Goal: Task Accomplishment & Management: Manage account settings

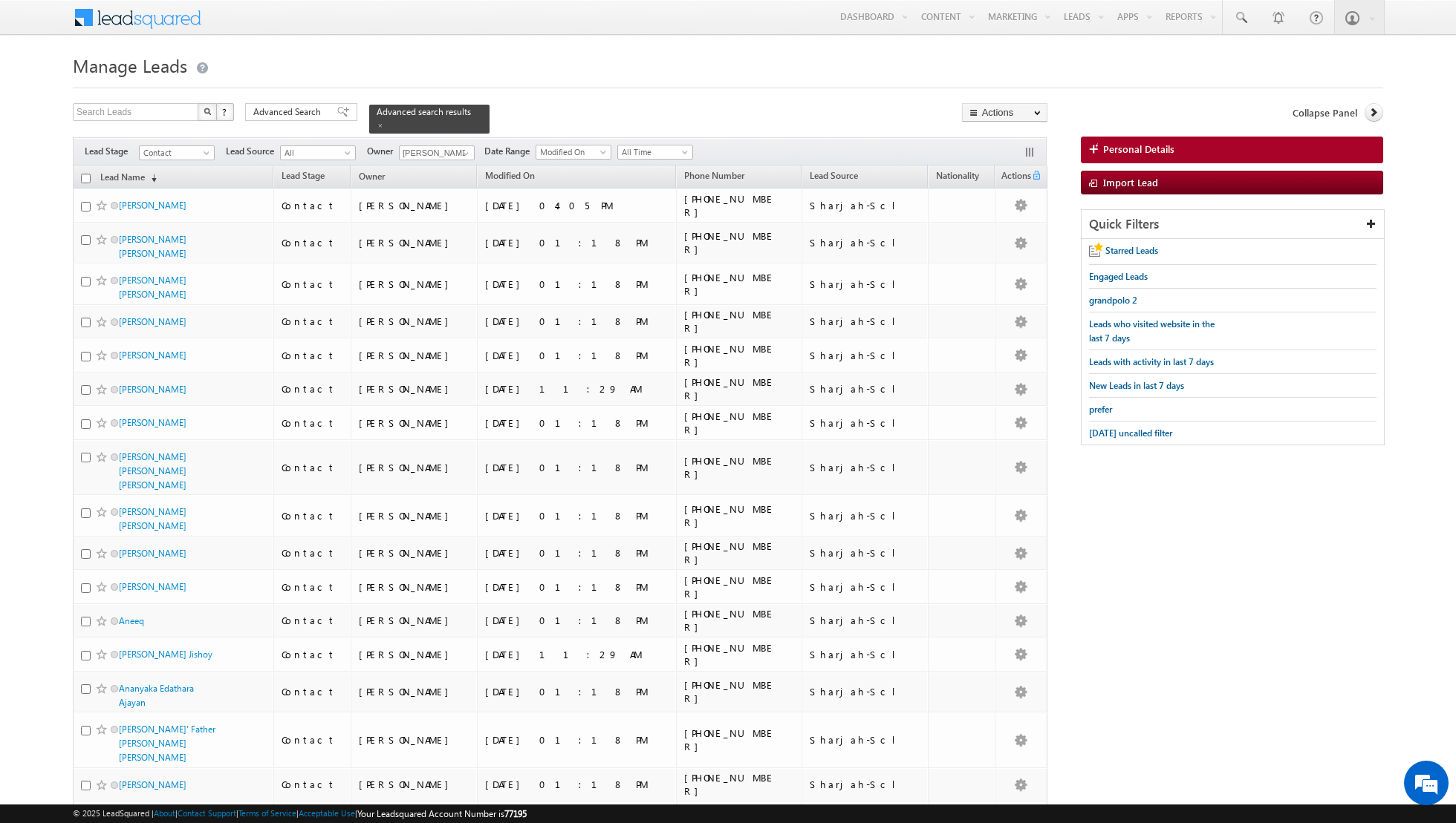
click at [338, 116] on span at bounding box center [344, 112] width 12 height 10
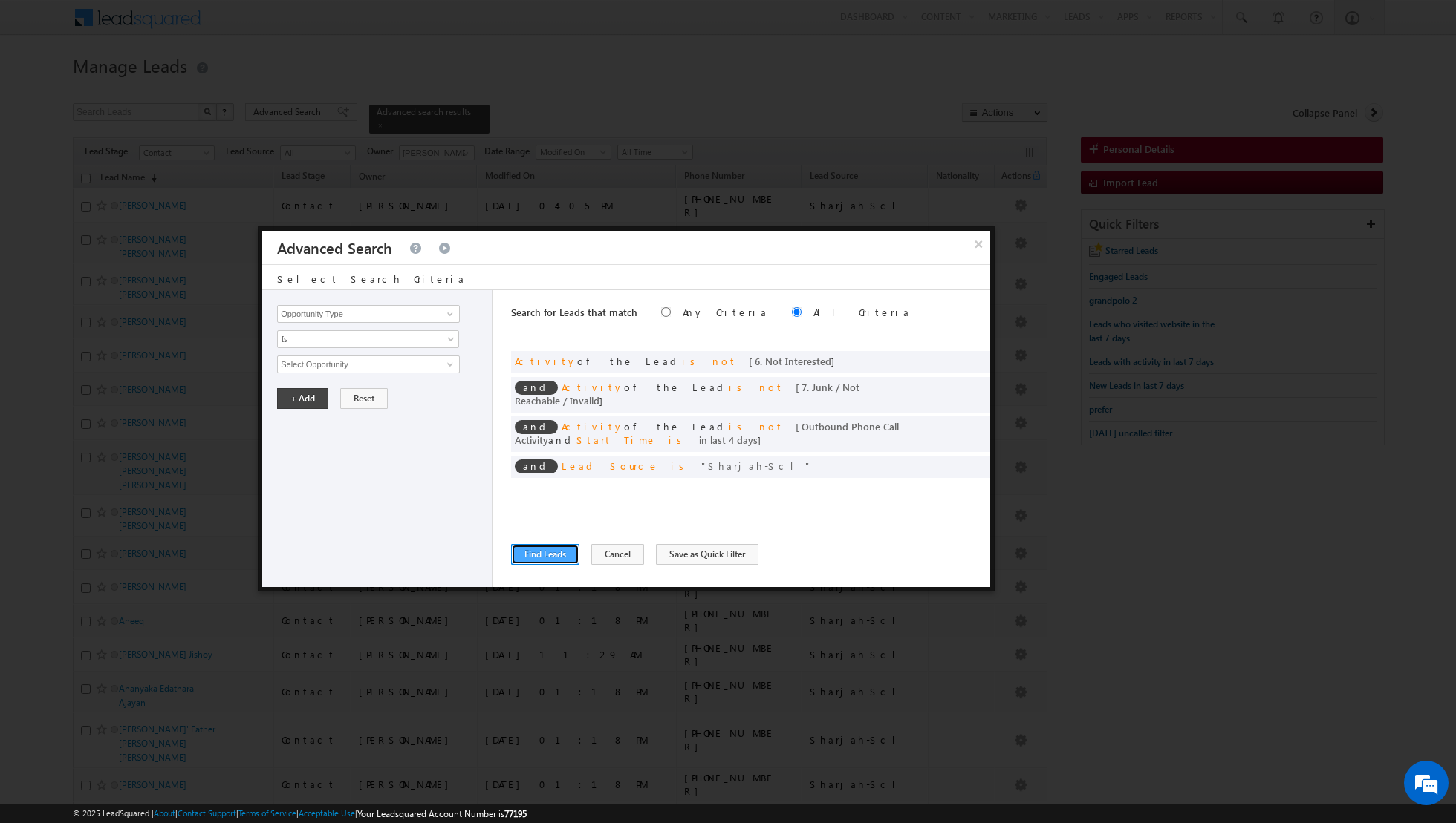
click at [534, 552] on button "Find Leads" at bounding box center [545, 555] width 68 height 20
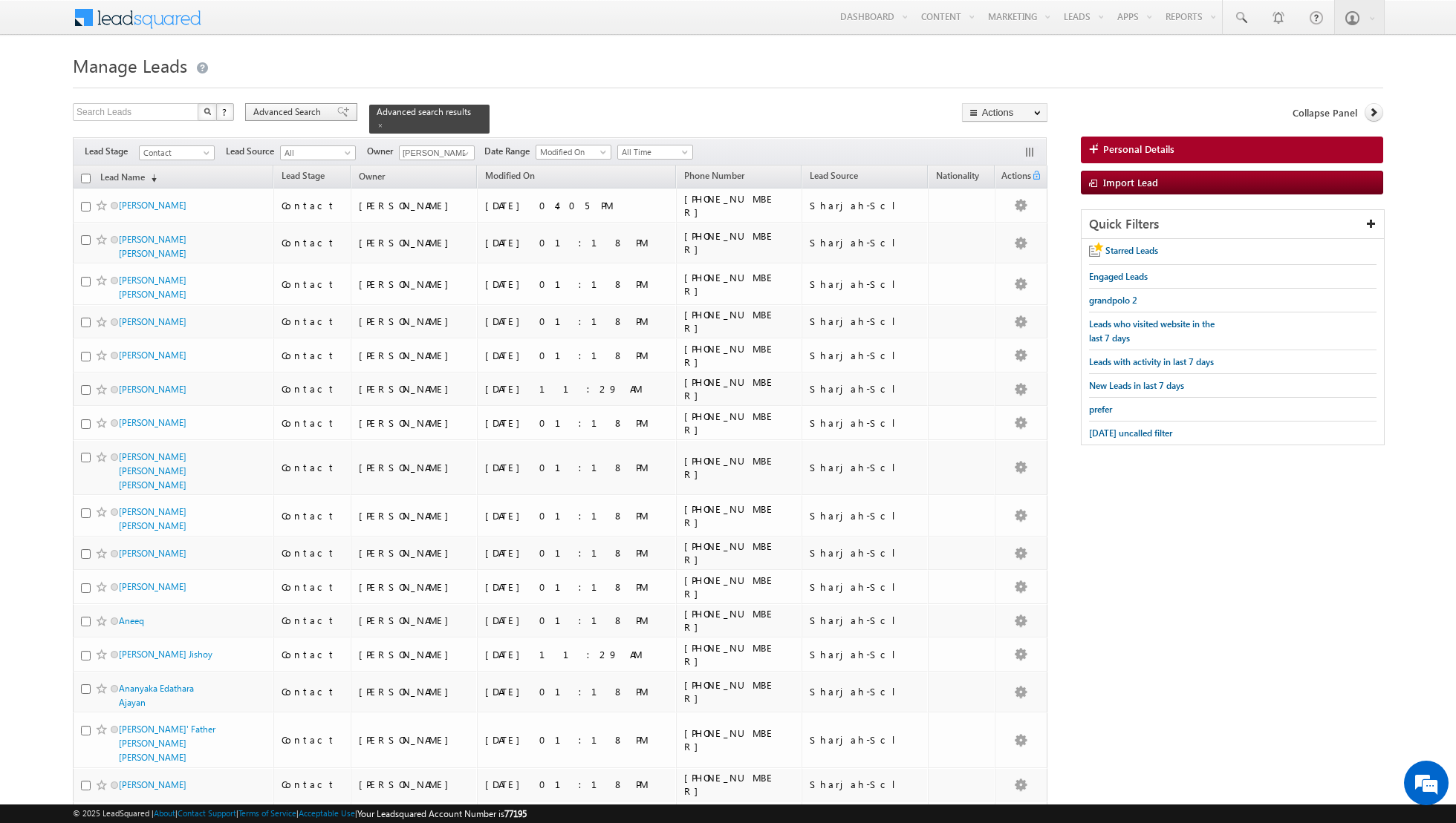
click at [326, 111] on div "Advanced Search" at bounding box center [302, 112] width 113 height 18
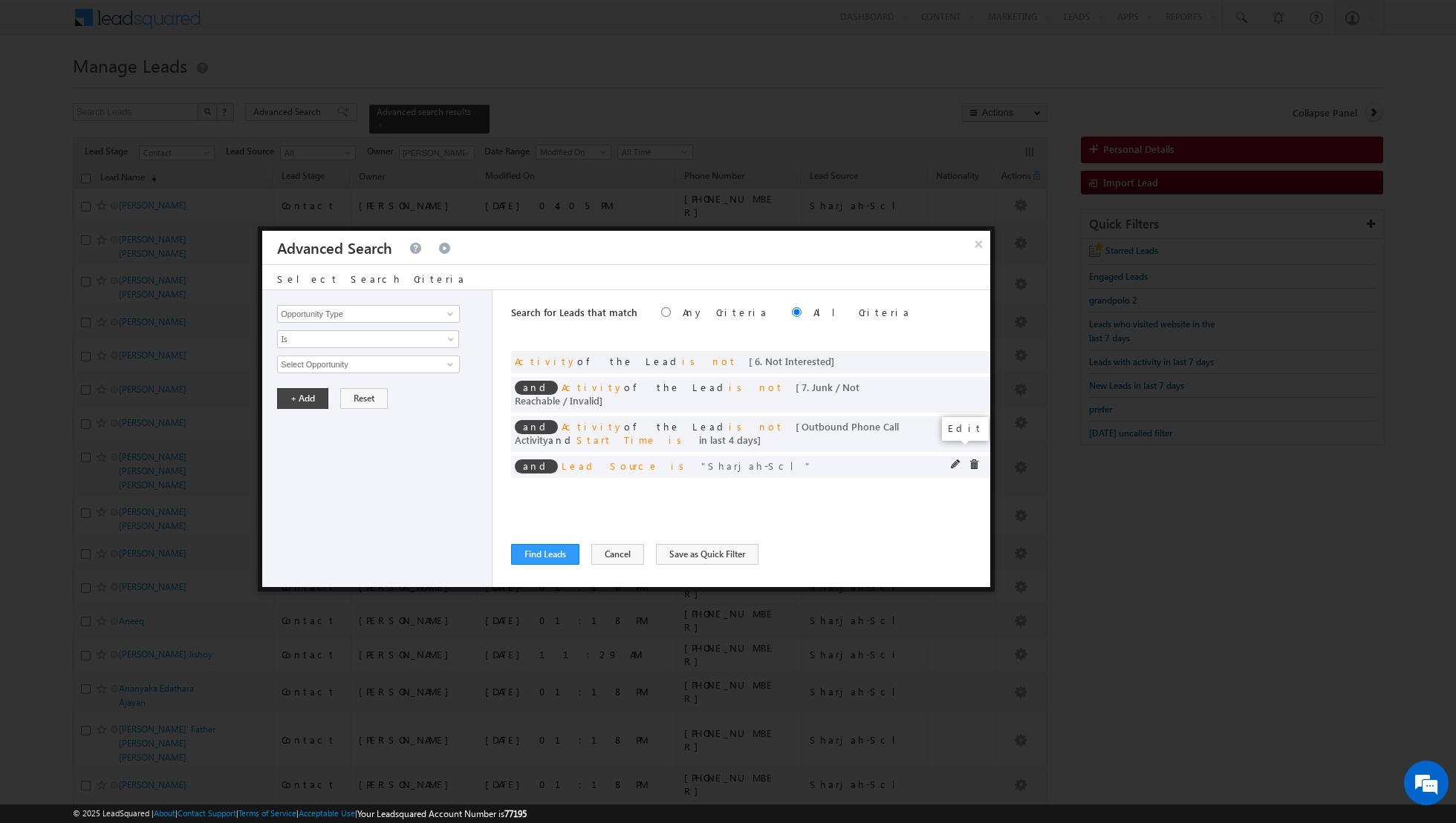
click at [950, 459] on span at bounding box center [956, 464] width 10 height 10
click at [449, 337] on span at bounding box center [453, 342] width 12 height 12
click at [402, 370] on link "Is Not" at bounding box center [368, 370] width 182 height 14
click at [403, 363] on span "None Selected" at bounding box center [362, 364] width 169 height 16
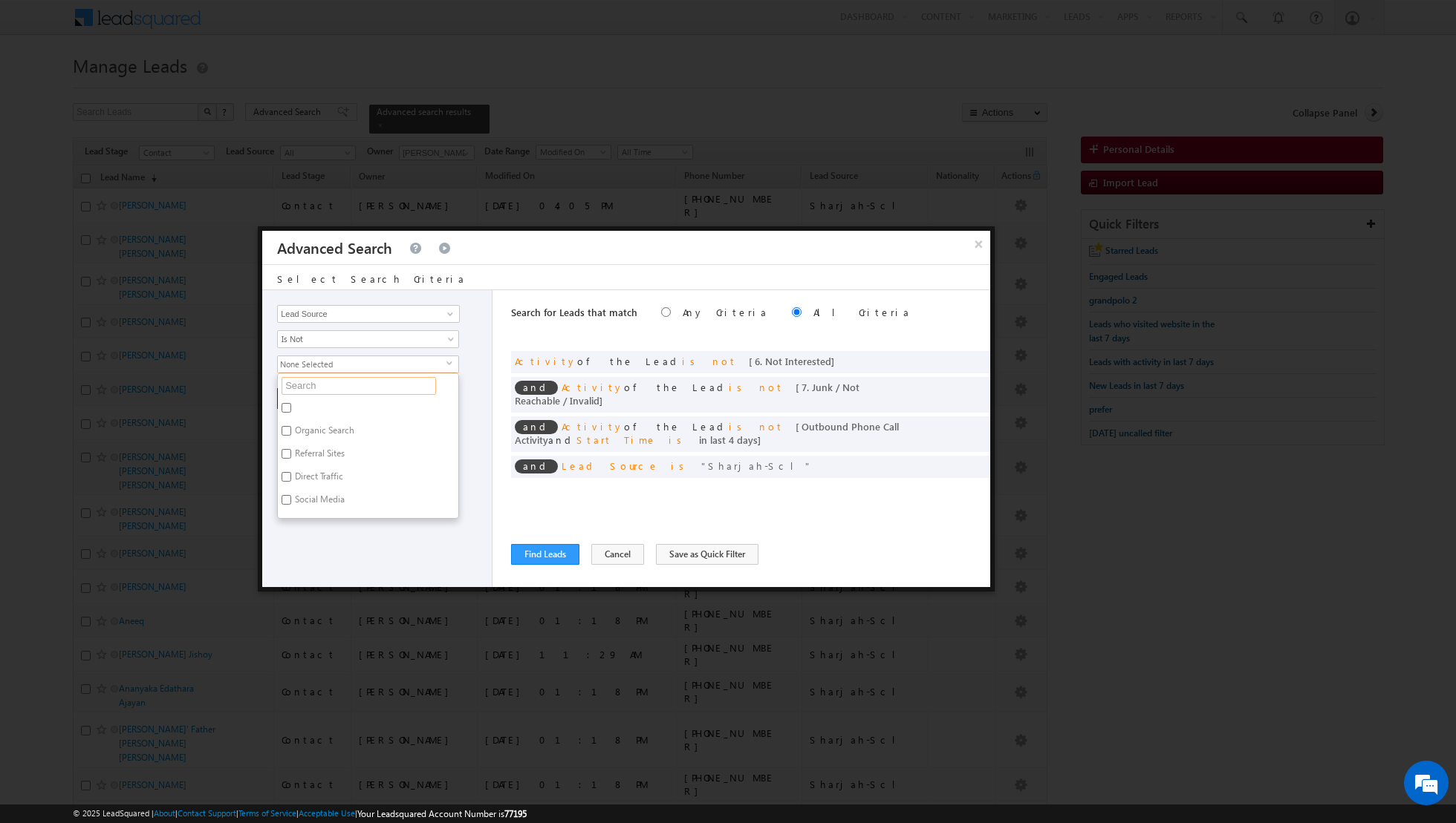
click at [357, 388] on input "text" at bounding box center [358, 386] width 154 height 18
type input "shar"
click at [314, 401] on label "Sharjah-Scl" at bounding box center [315, 410] width 76 height 23
click at [292, 403] on input "Sharjah-Scl" at bounding box center [286, 407] width 9 height 9
checkbox input "true"
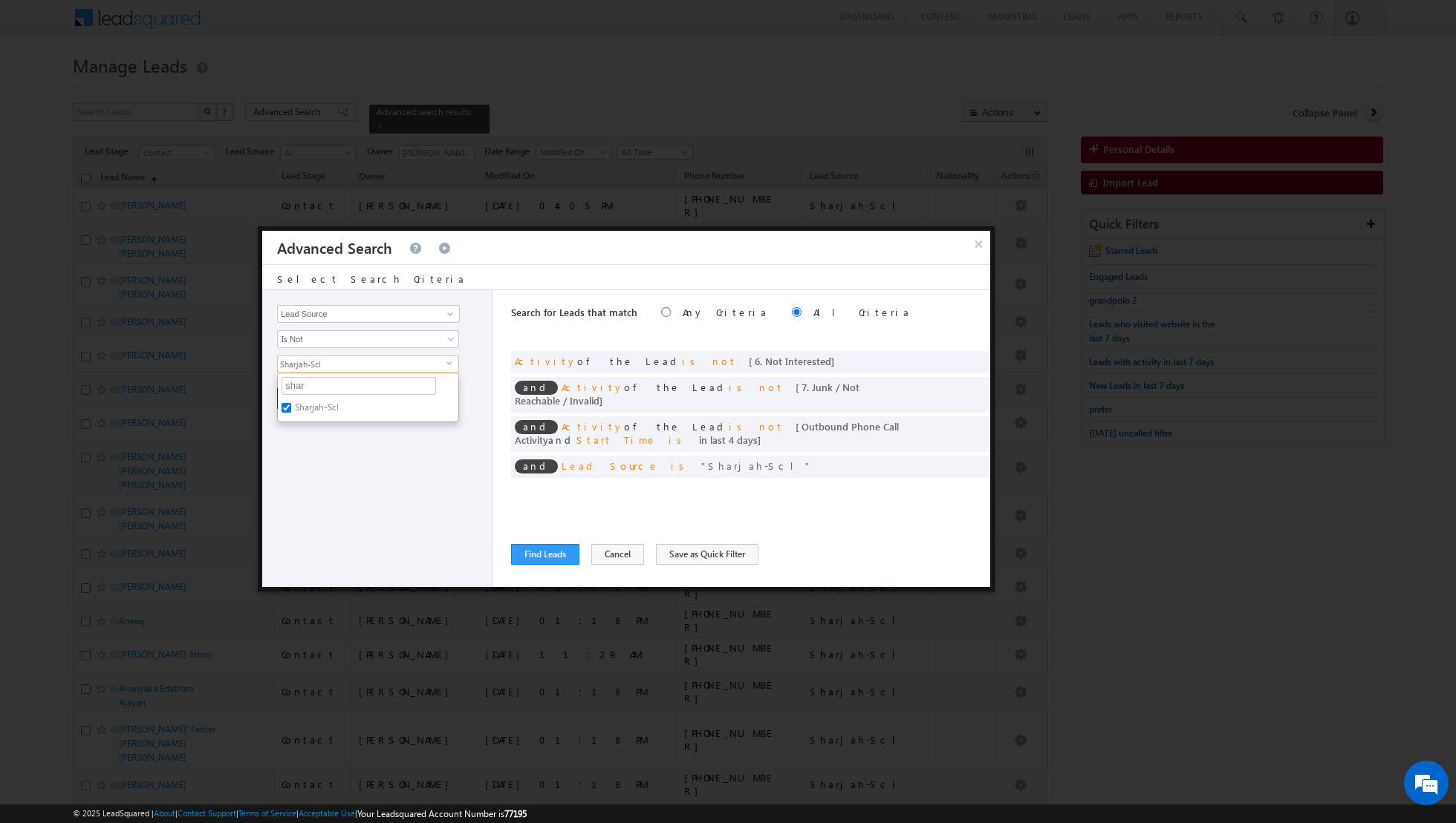
click at [333, 481] on div "Opportunity Type Lead Activity Task Sales Group Prospect Id Address 1 Address 2…" at bounding box center [378, 439] width 230 height 297
click at [294, 401] on button "+ Add" at bounding box center [303, 399] width 51 height 20
click at [531, 550] on button "Find Leads" at bounding box center [545, 555] width 68 height 20
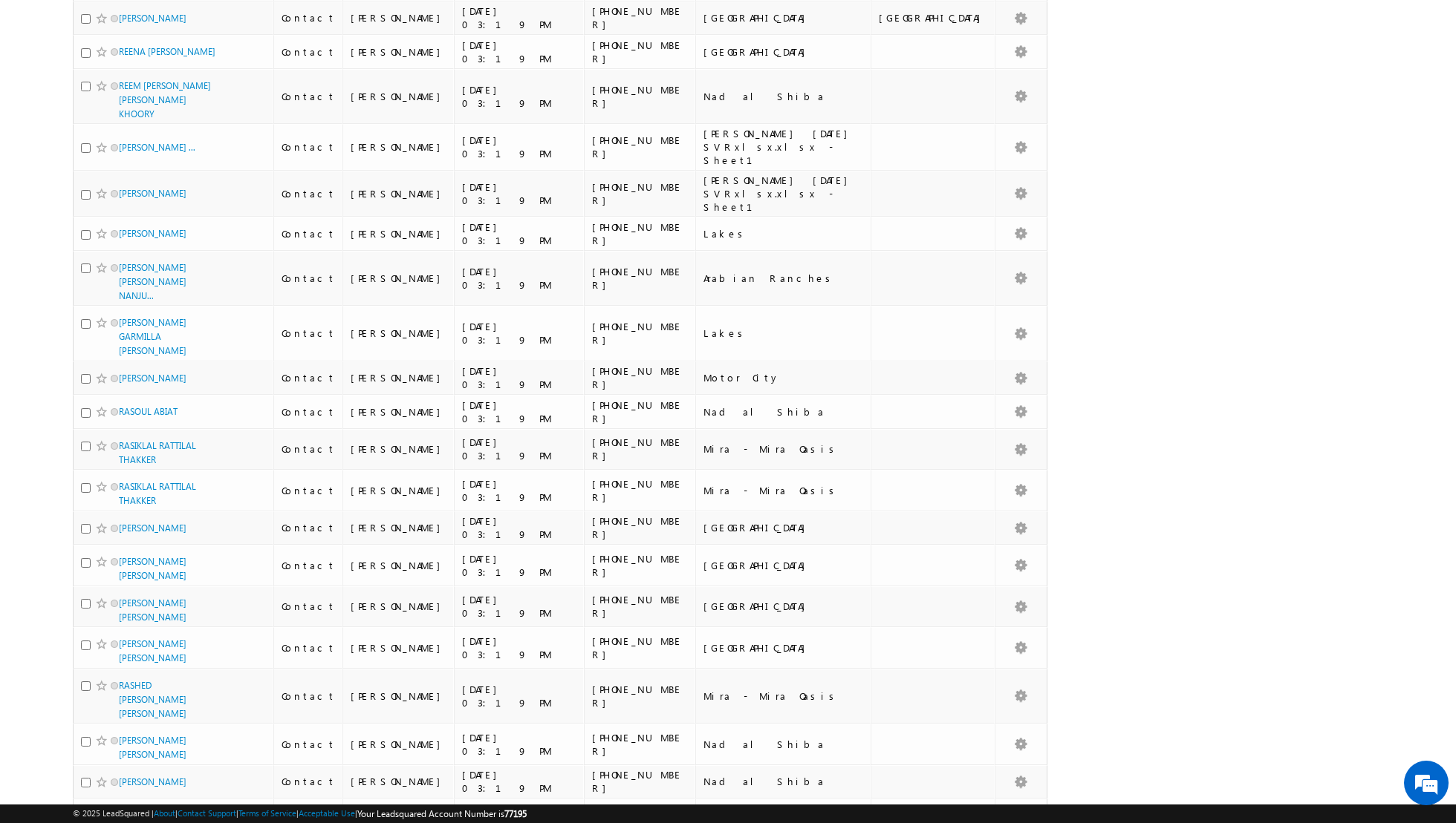
scroll to position [3179, 0]
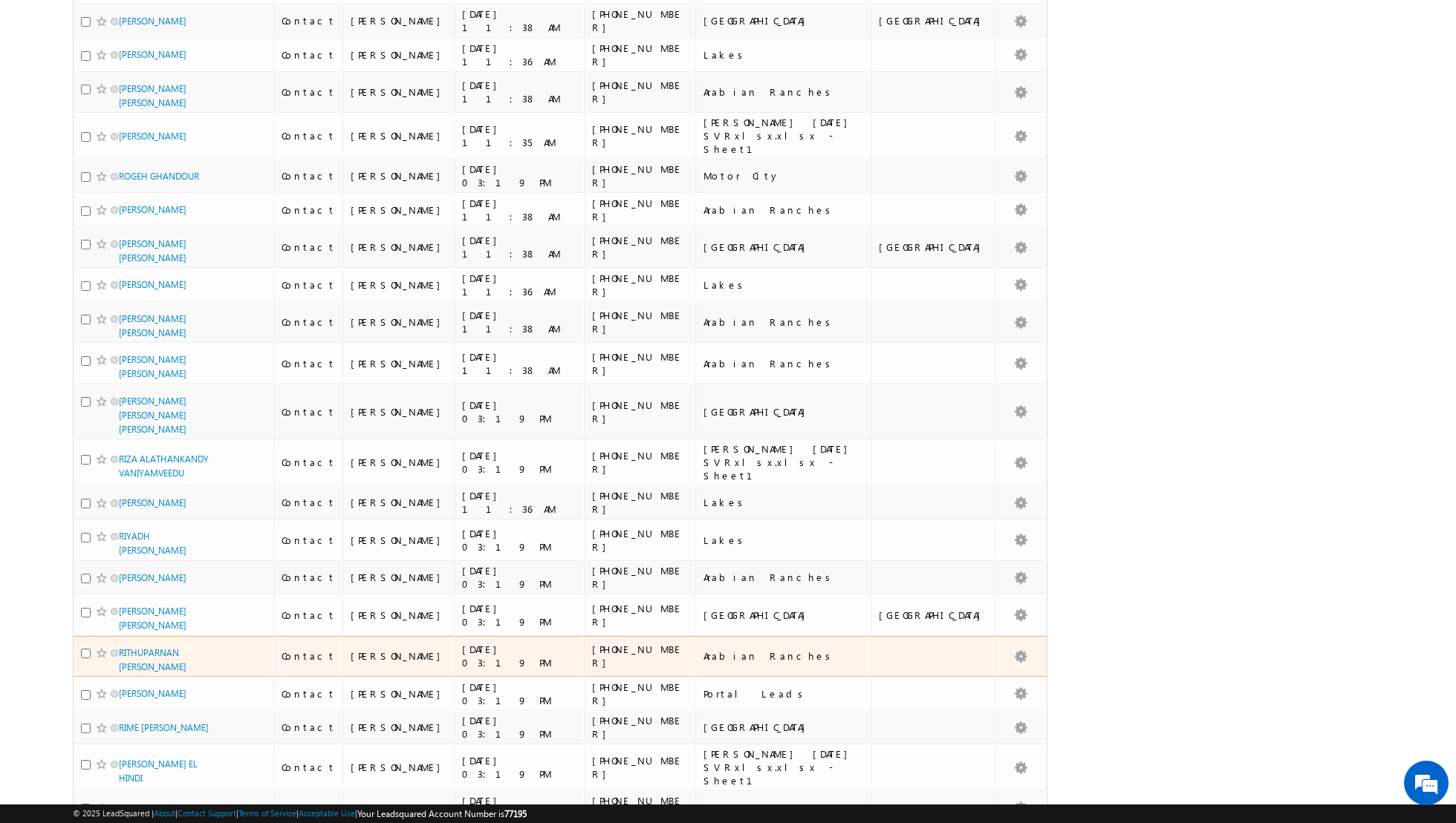
scroll to position [0, 0]
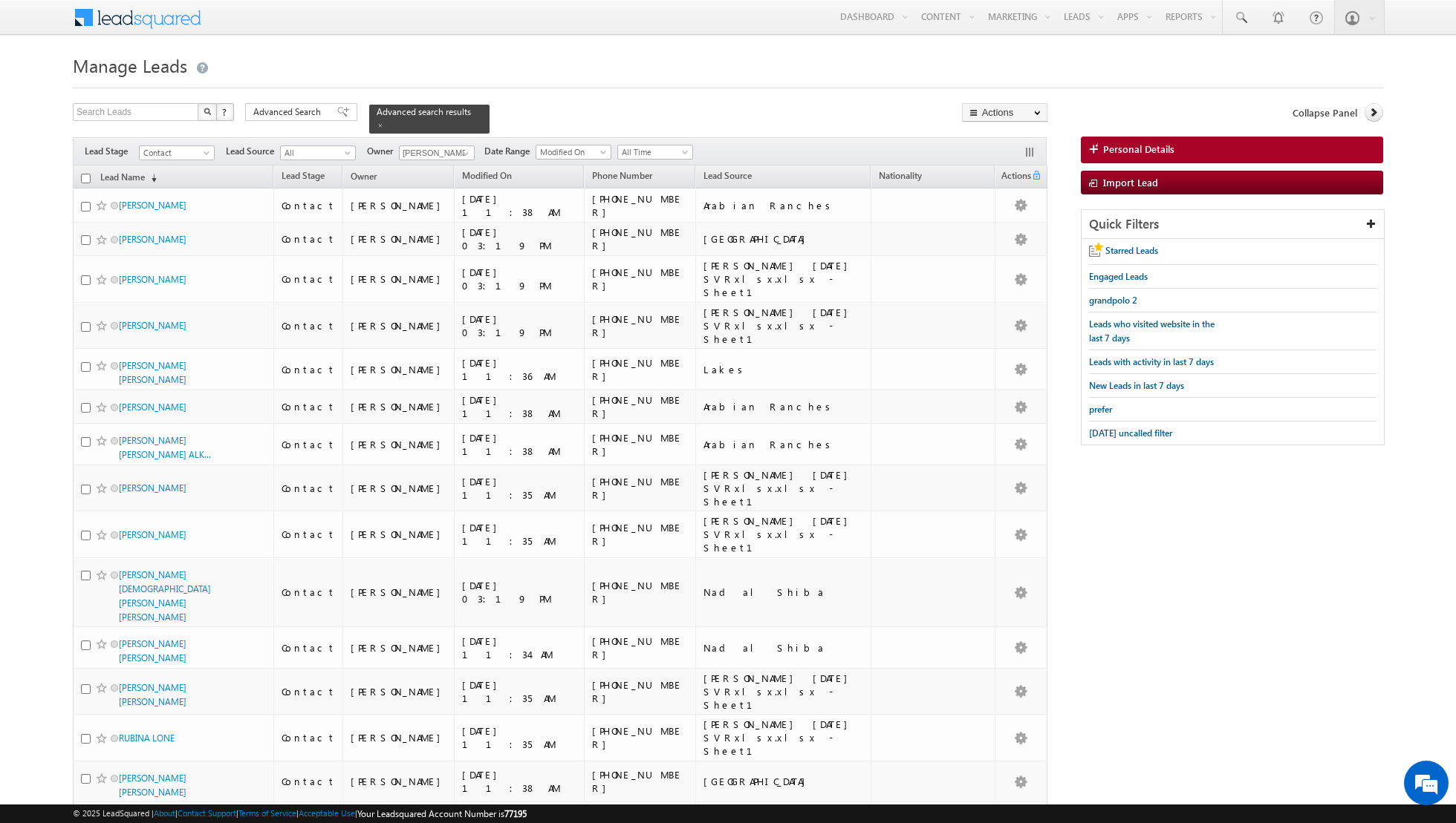
click at [86, 176] on input "checkbox" at bounding box center [85, 178] width 9 height 9
checkbox input "true"
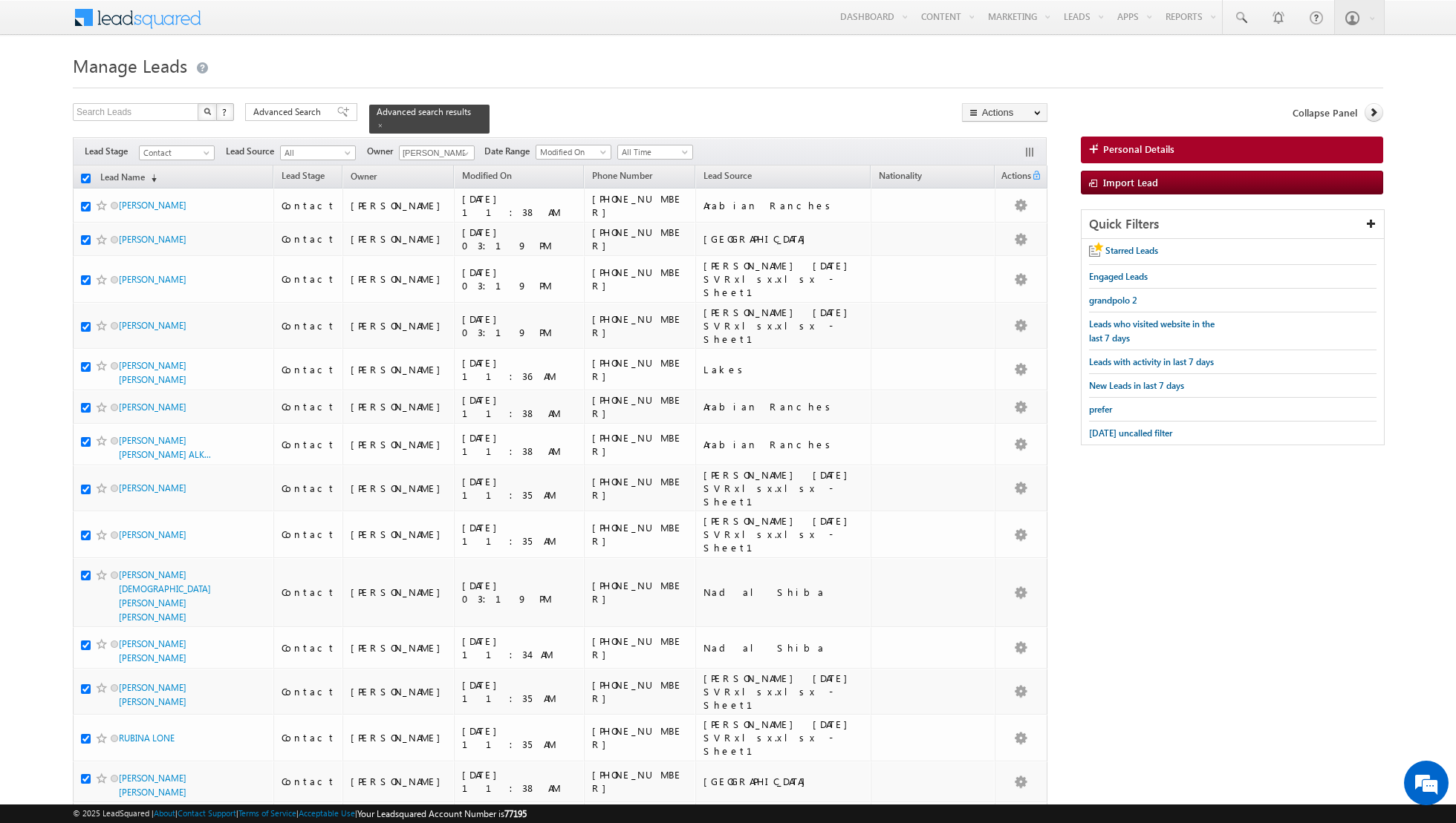
checkbox input "true"
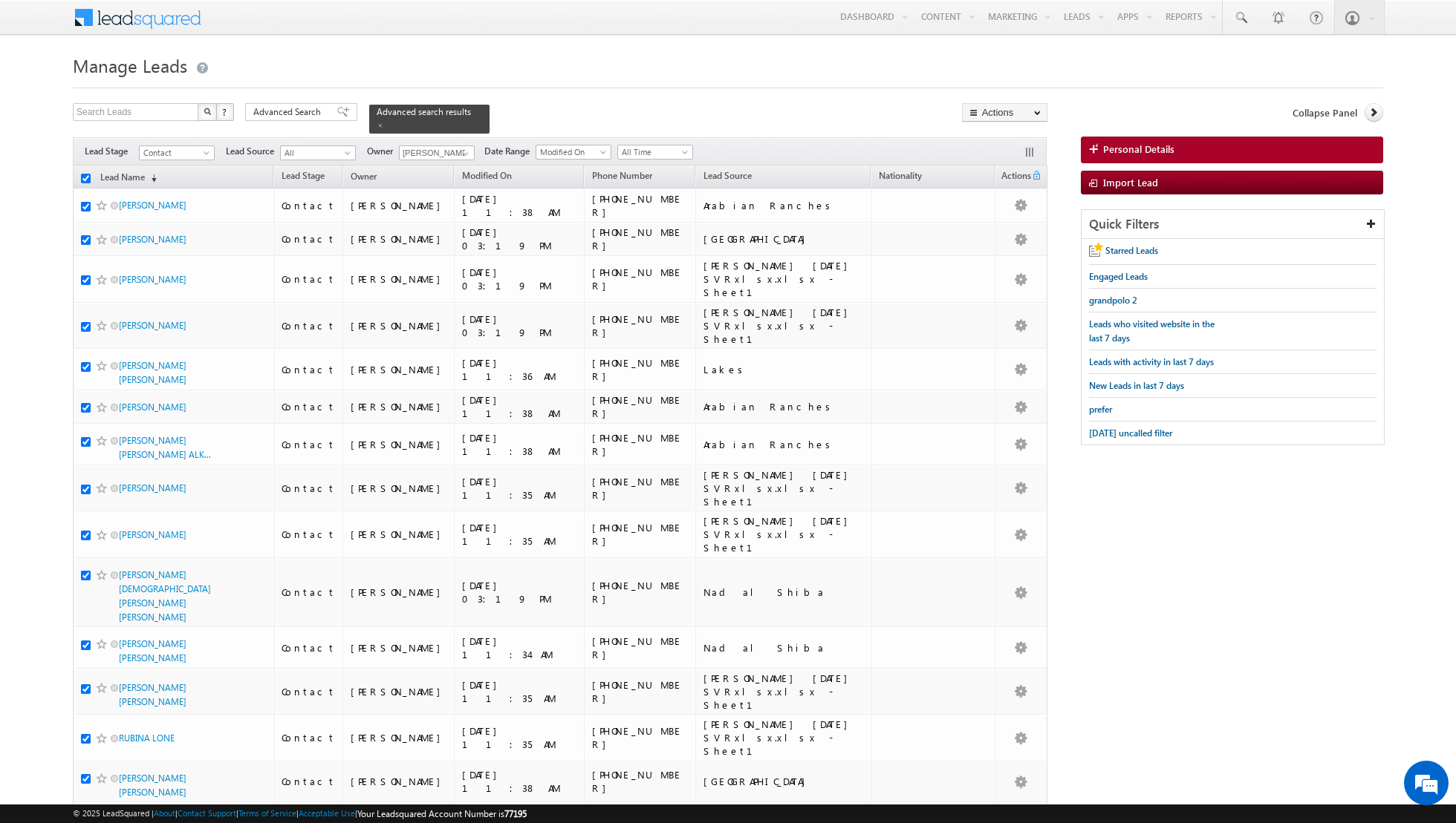
checkbox input "true"
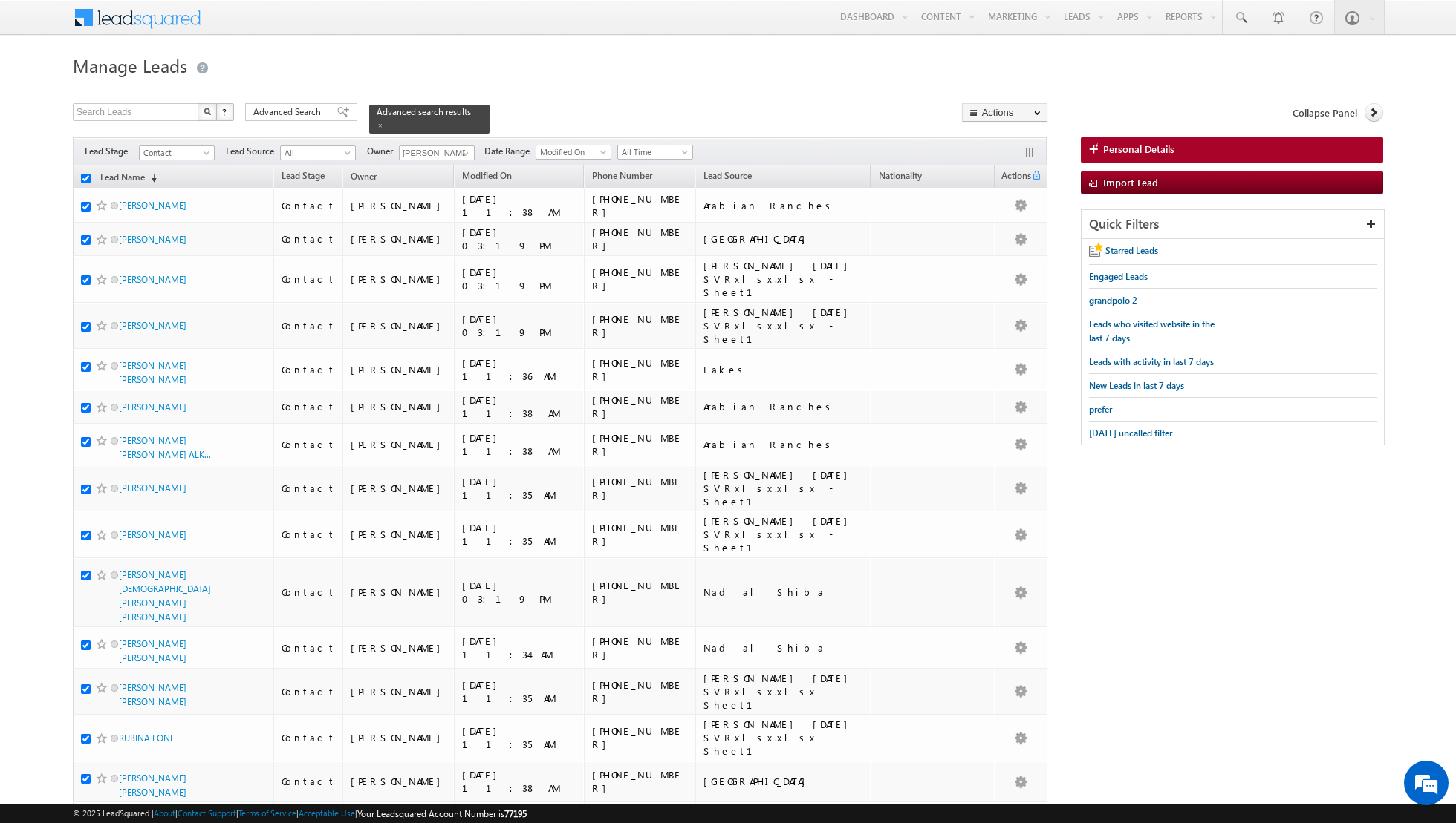
checkbox input "true"
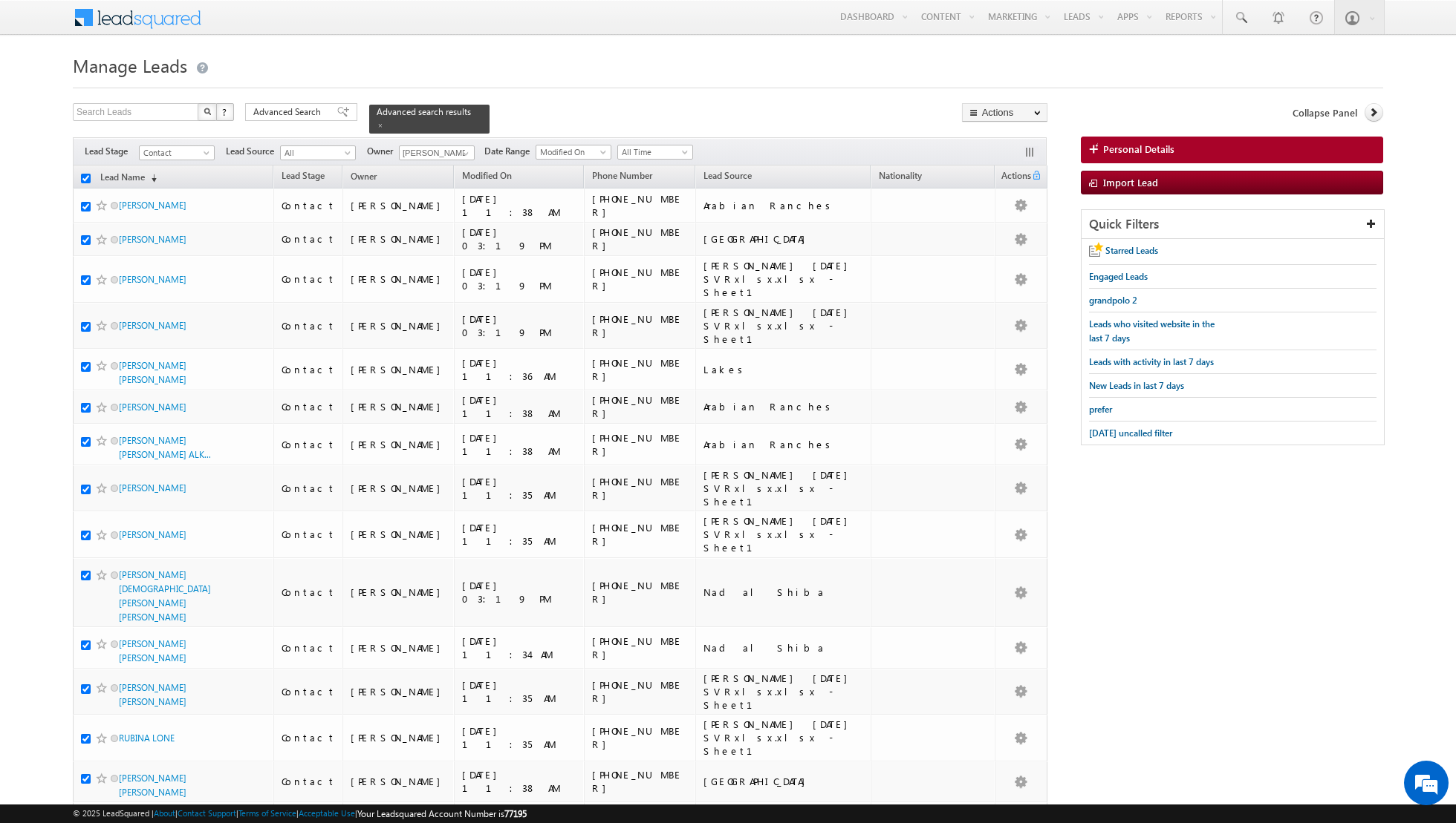
checkbox input "true"
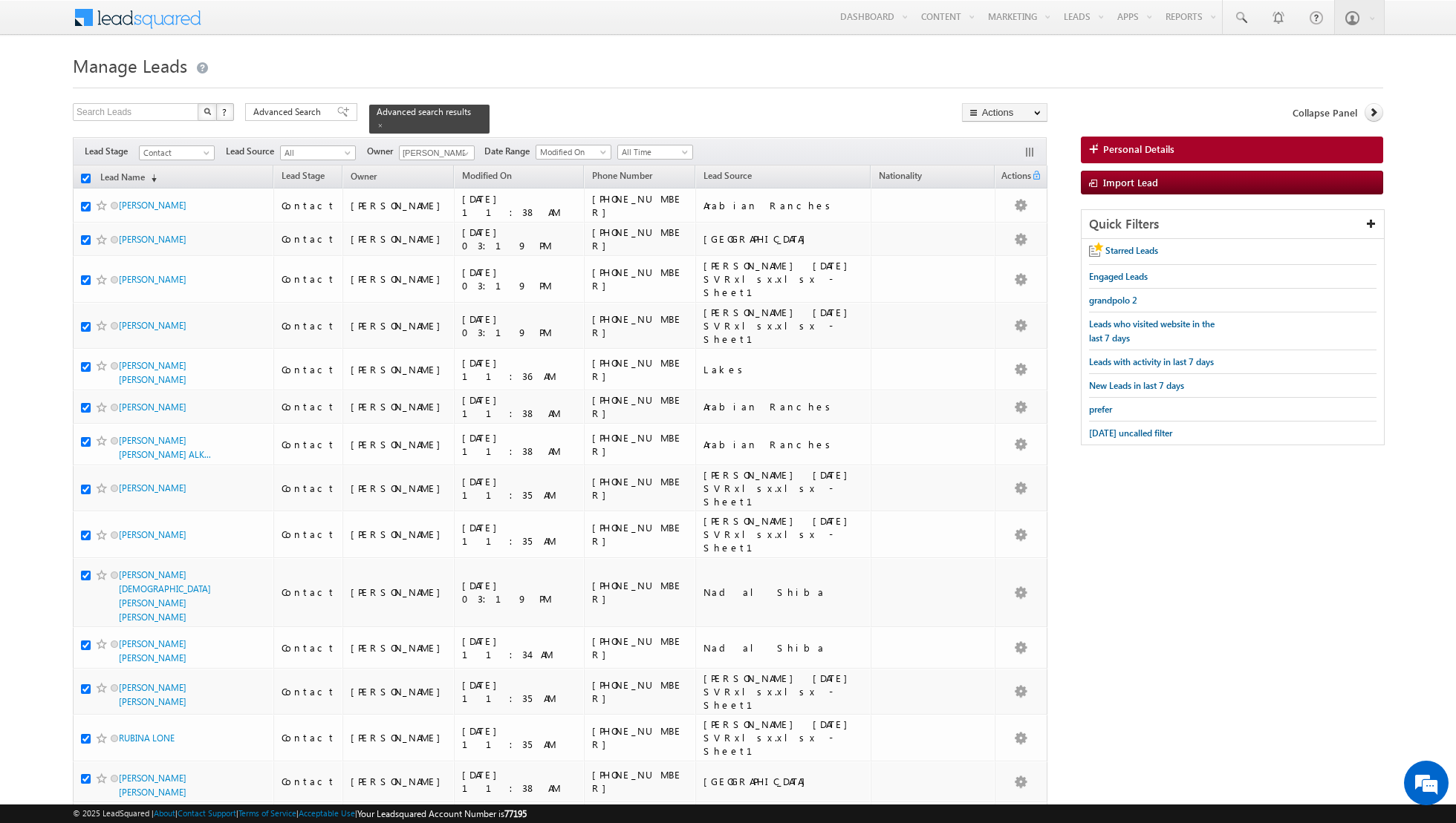
checkbox input "true"
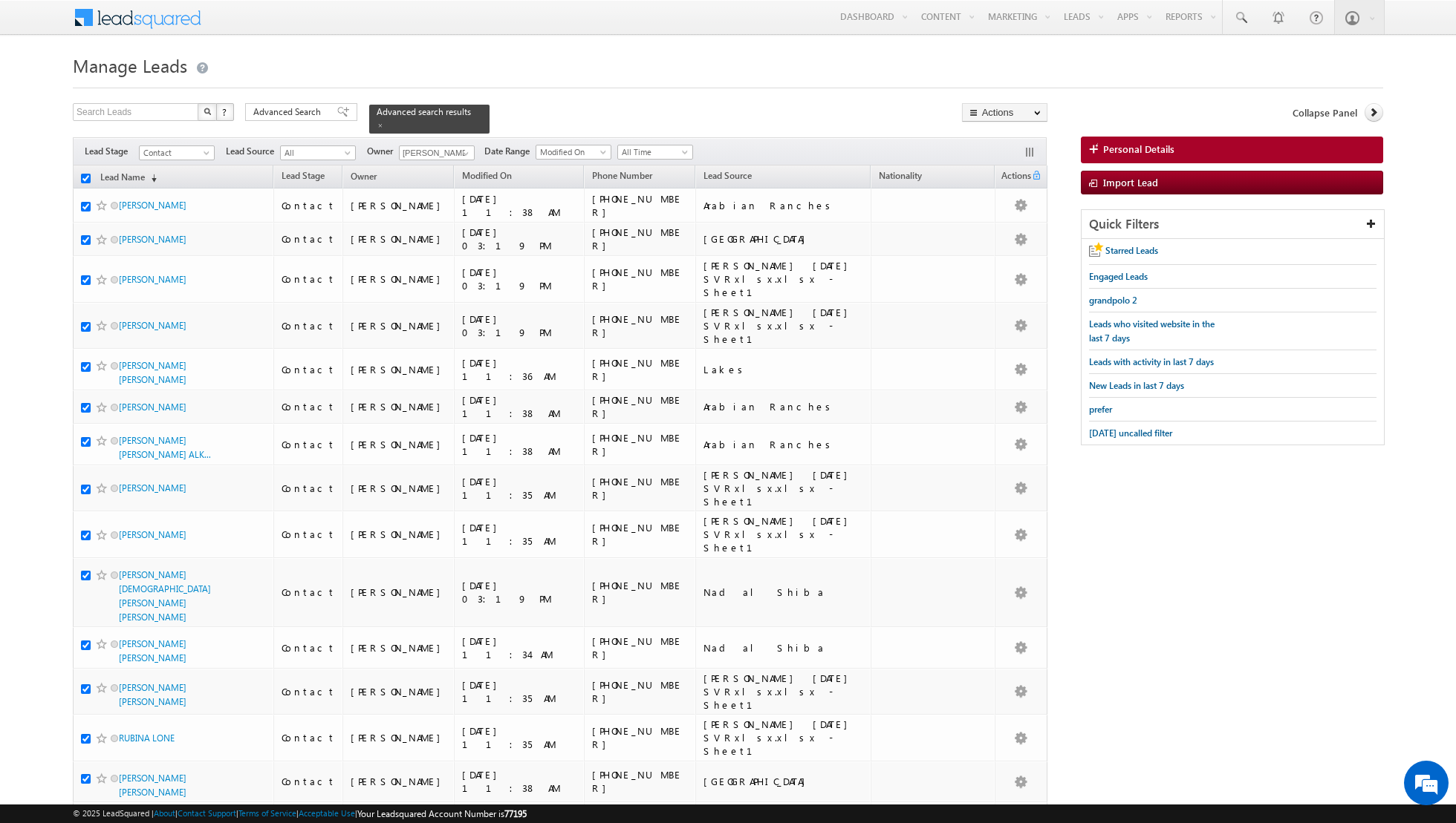
checkbox input "true"
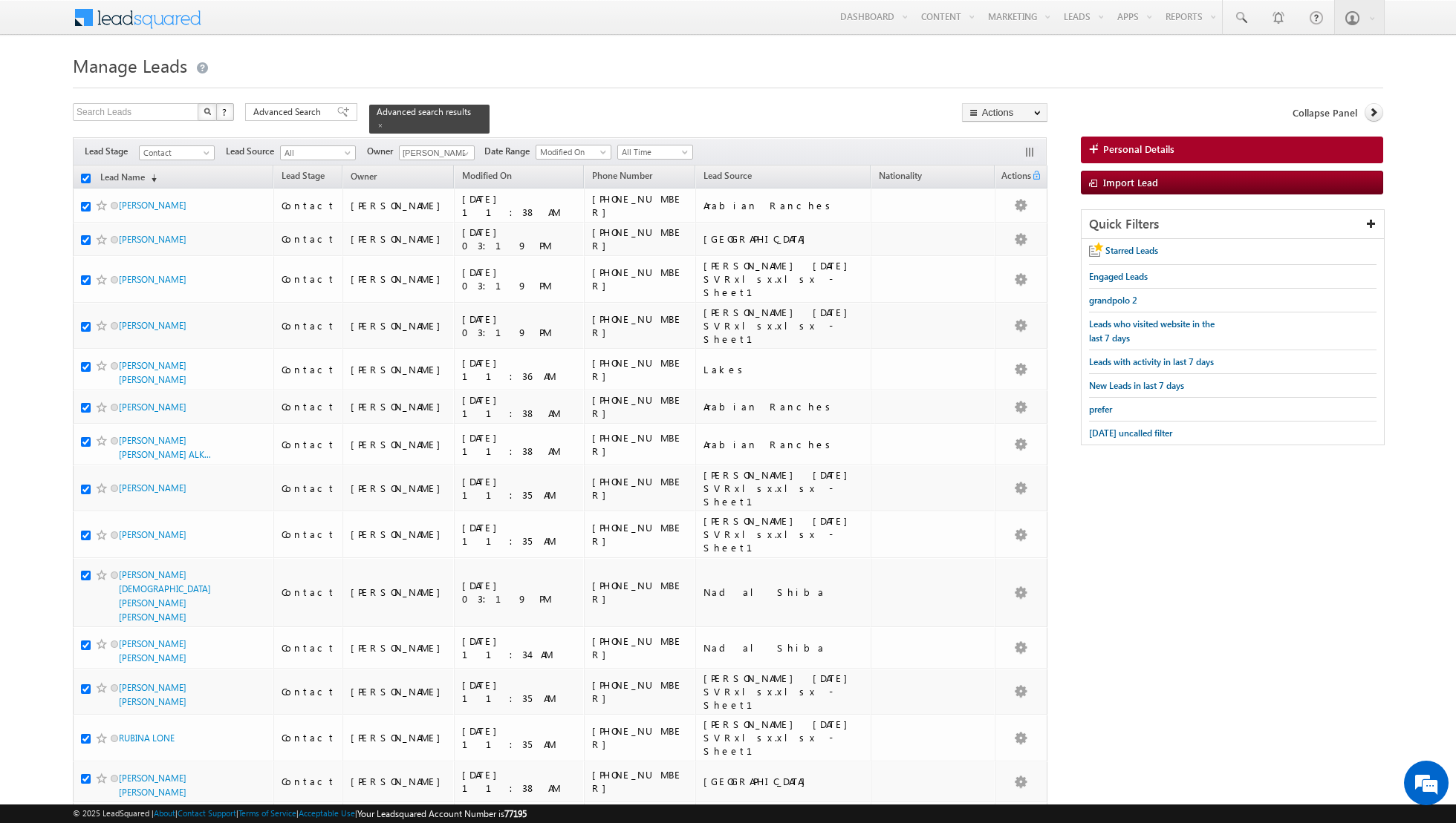
checkbox input "true"
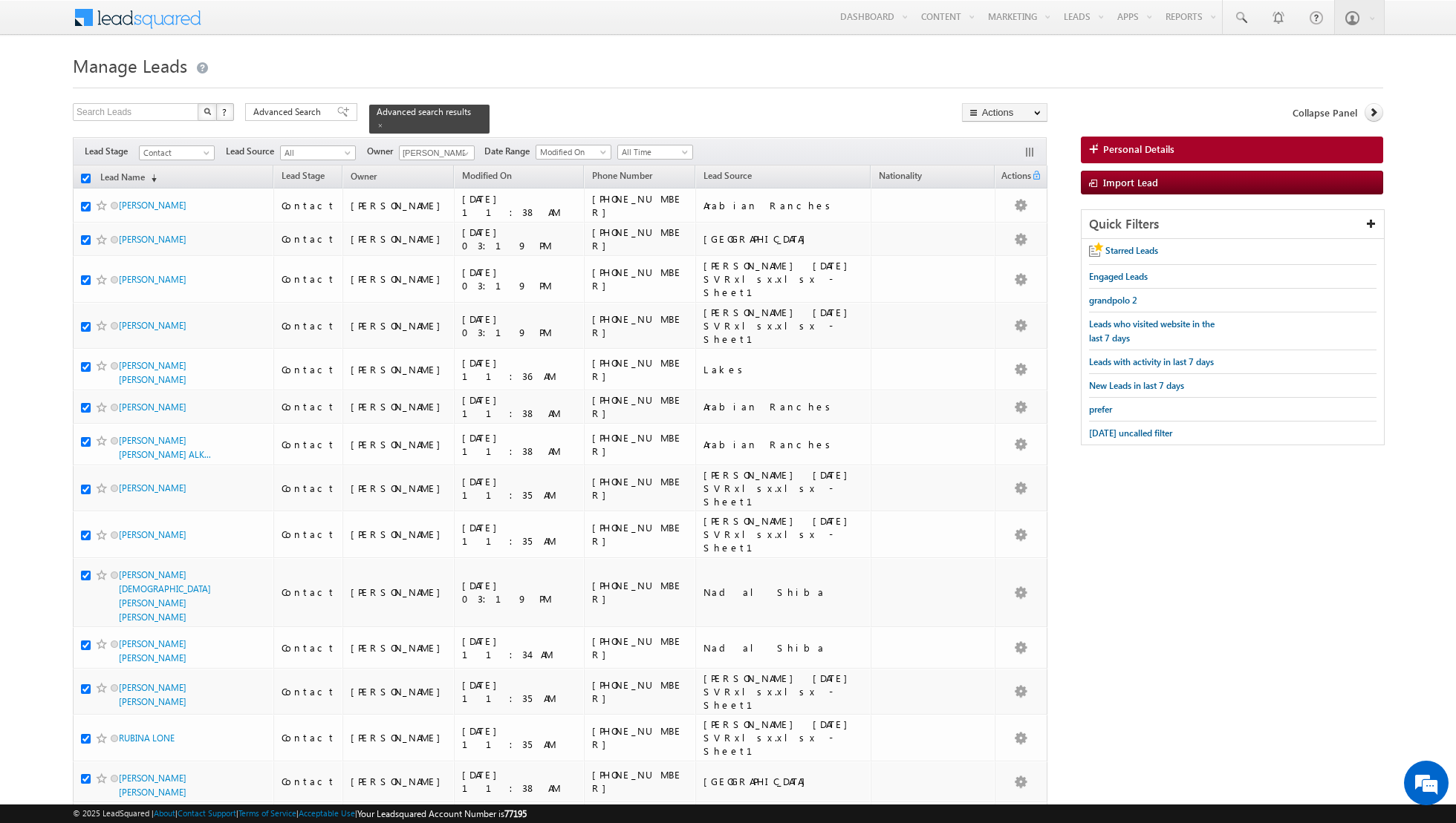
checkbox input "true"
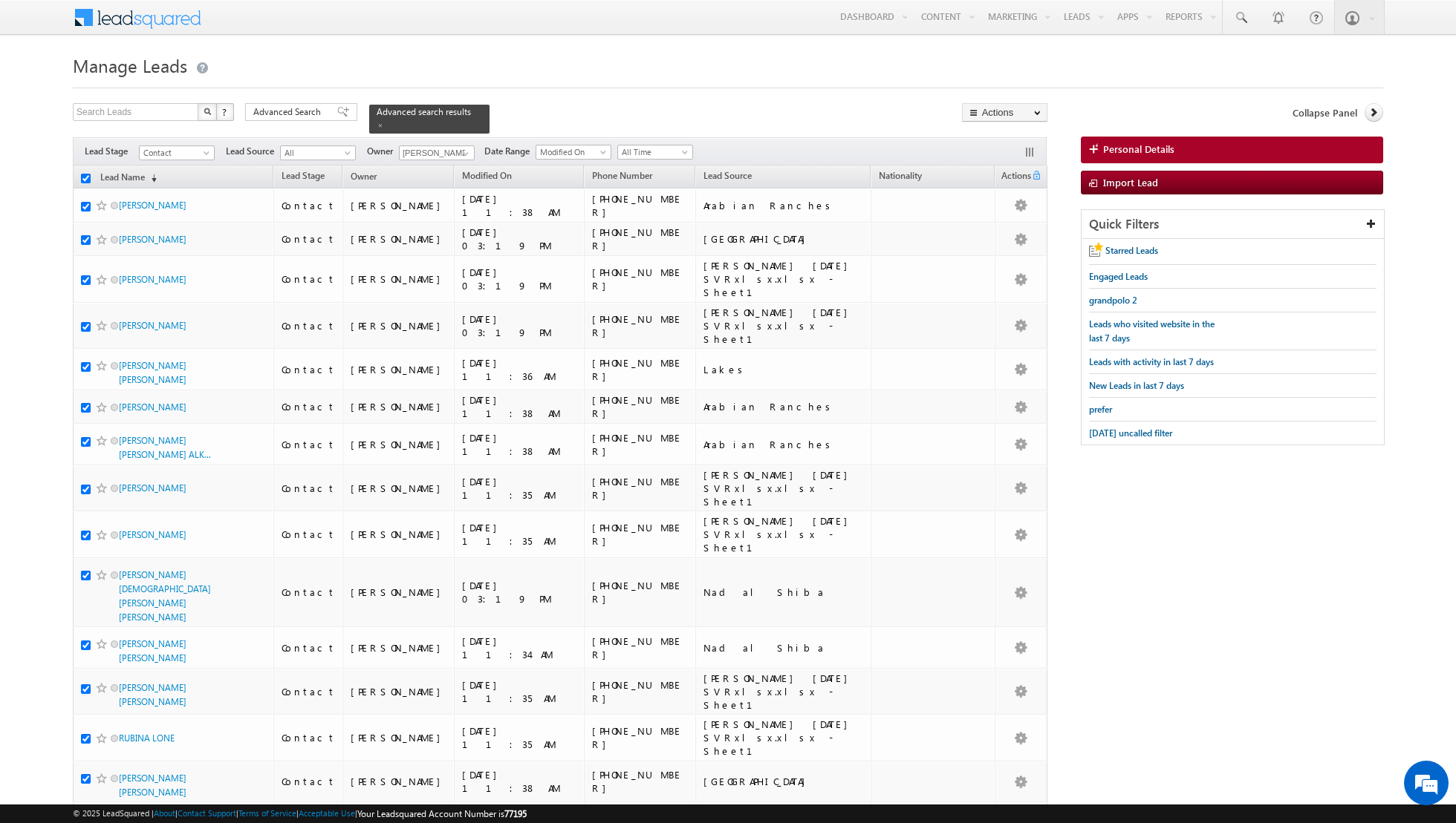
checkbox input "true"
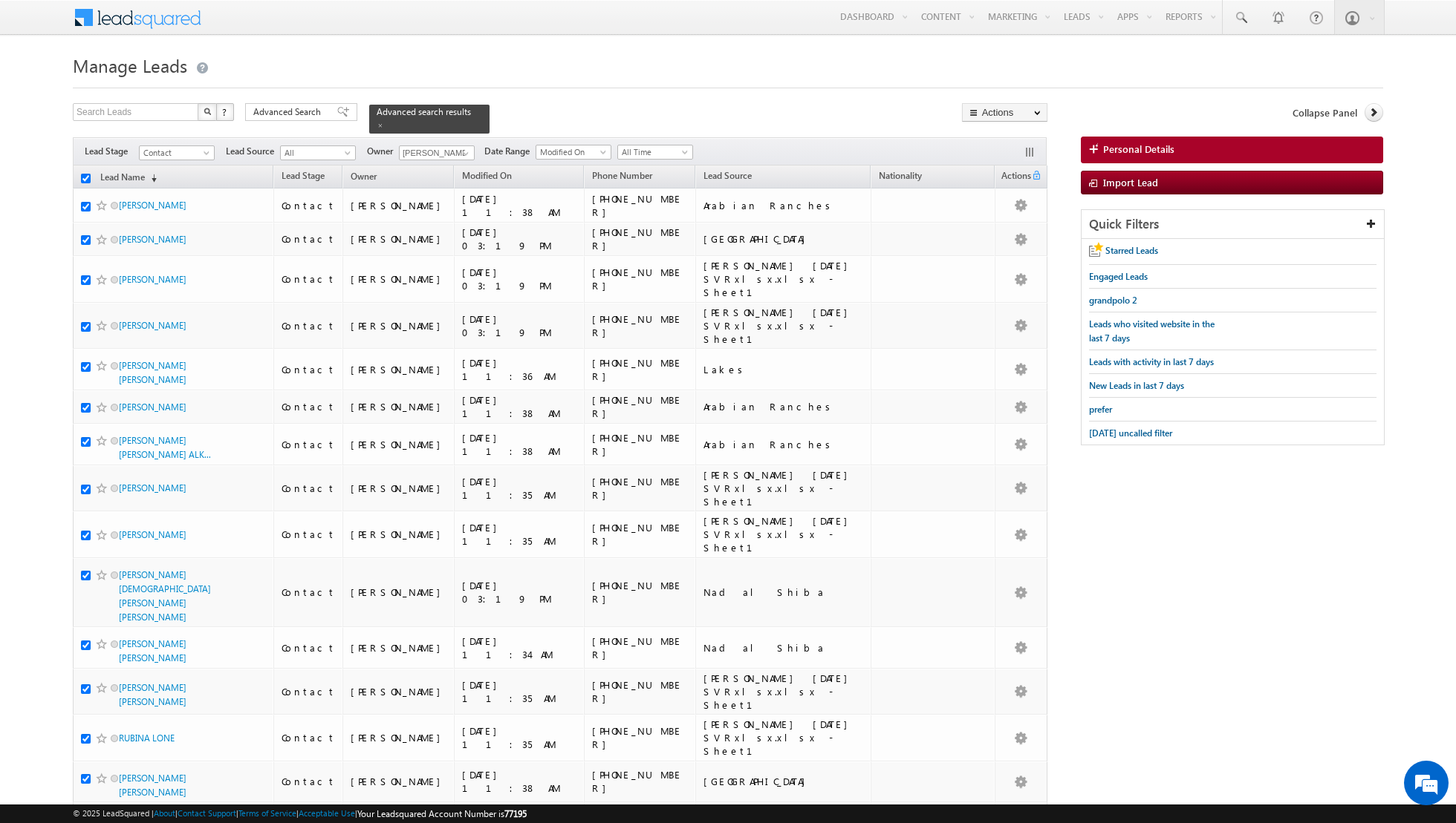
checkbox input "true"
click at [984, 235] on link "Change Owner" at bounding box center [1004, 240] width 84 height 18
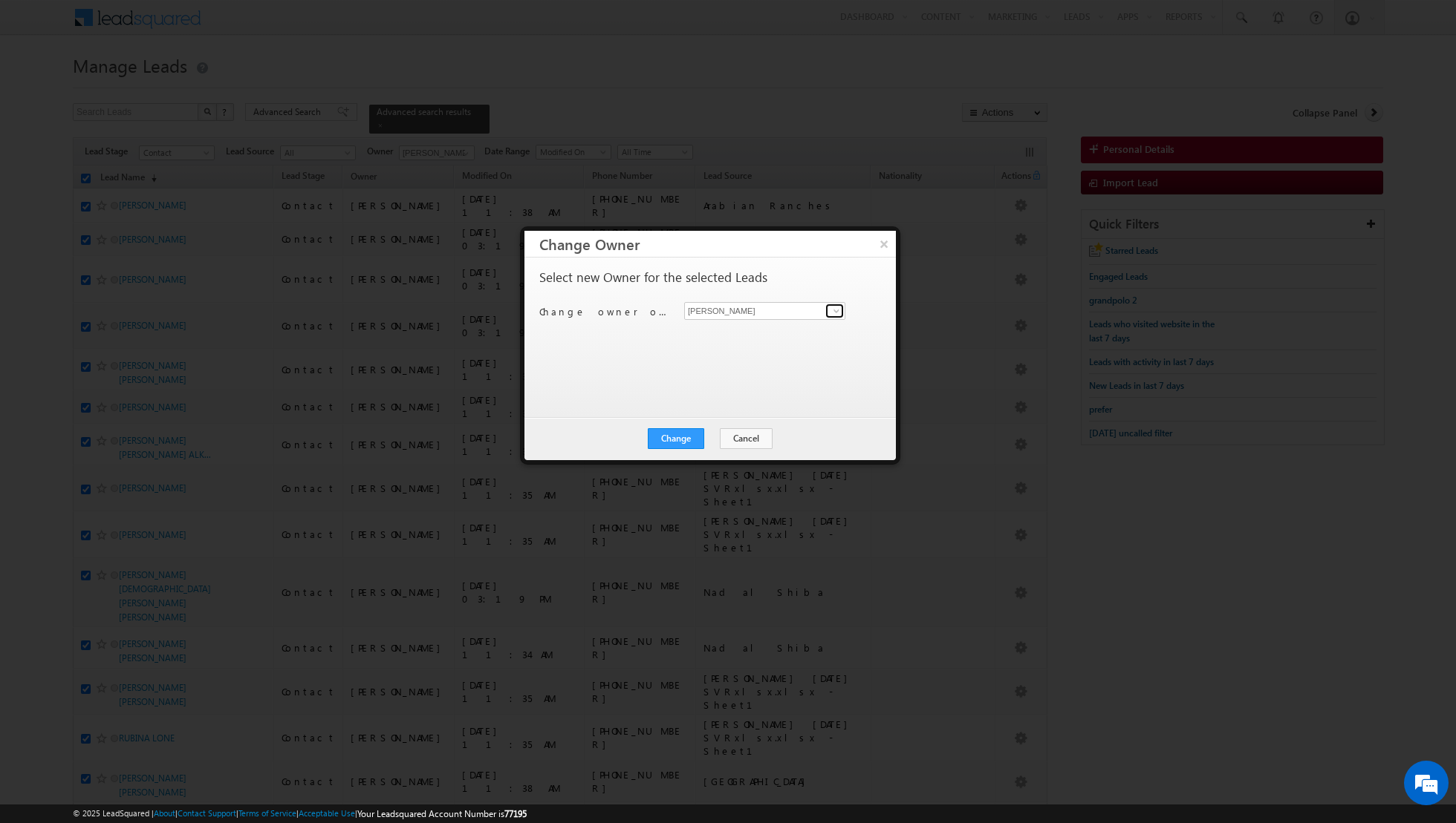
click at [835, 314] on span at bounding box center [836, 311] width 12 height 12
click at [778, 334] on span "[PERSON_NAME][EMAIL_ADDRESS][PERSON_NAME][DOMAIN_NAME]" at bounding box center [756, 338] width 134 height 11
type input "[PERSON_NAME]"
click at [674, 440] on button "Change" at bounding box center [676, 439] width 56 height 20
click at [711, 441] on button "Close" at bounding box center [713, 439] width 48 height 20
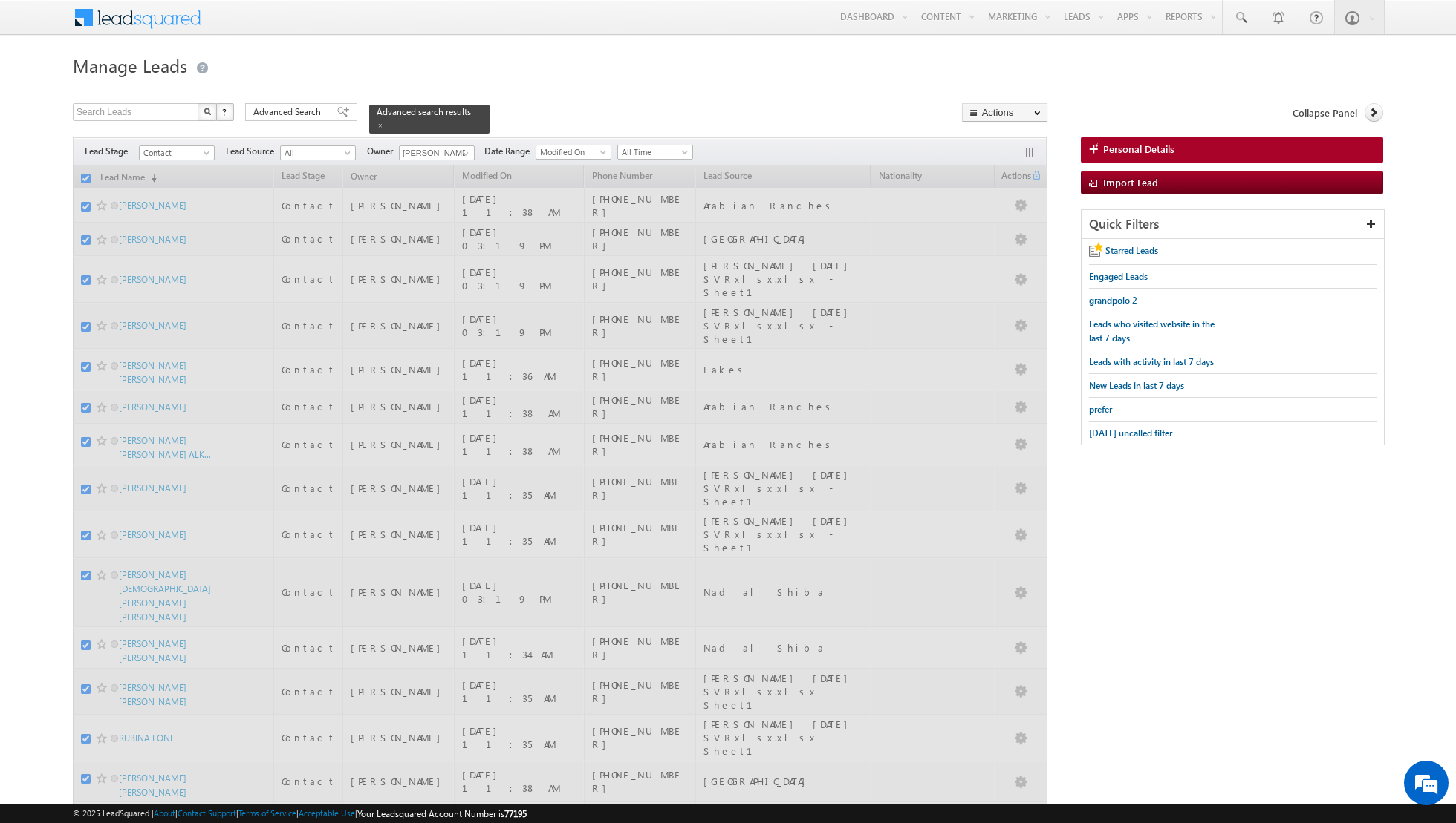
checkbox input "false"
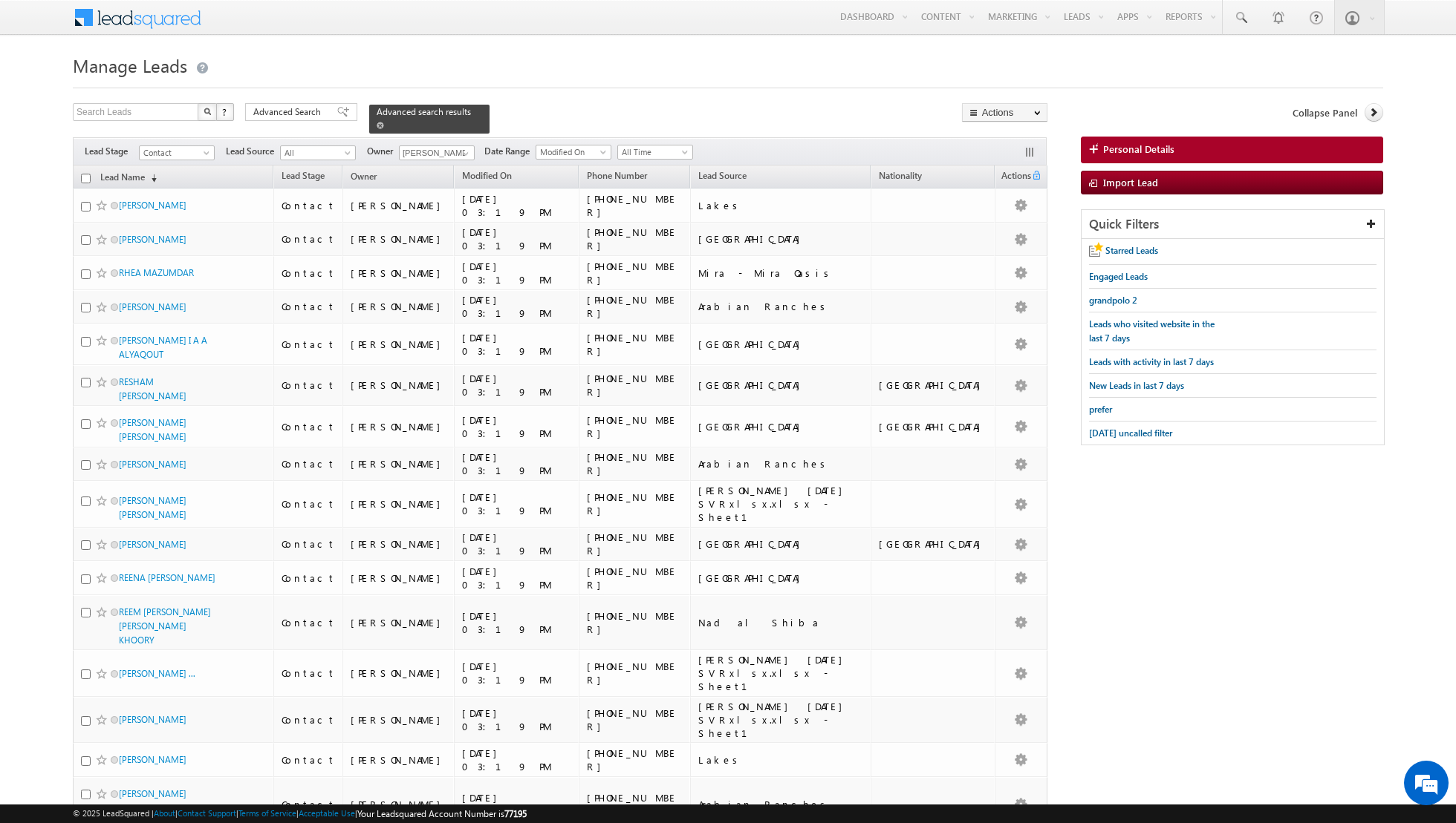
click at [377, 128] on span at bounding box center [380, 125] width 8 height 8
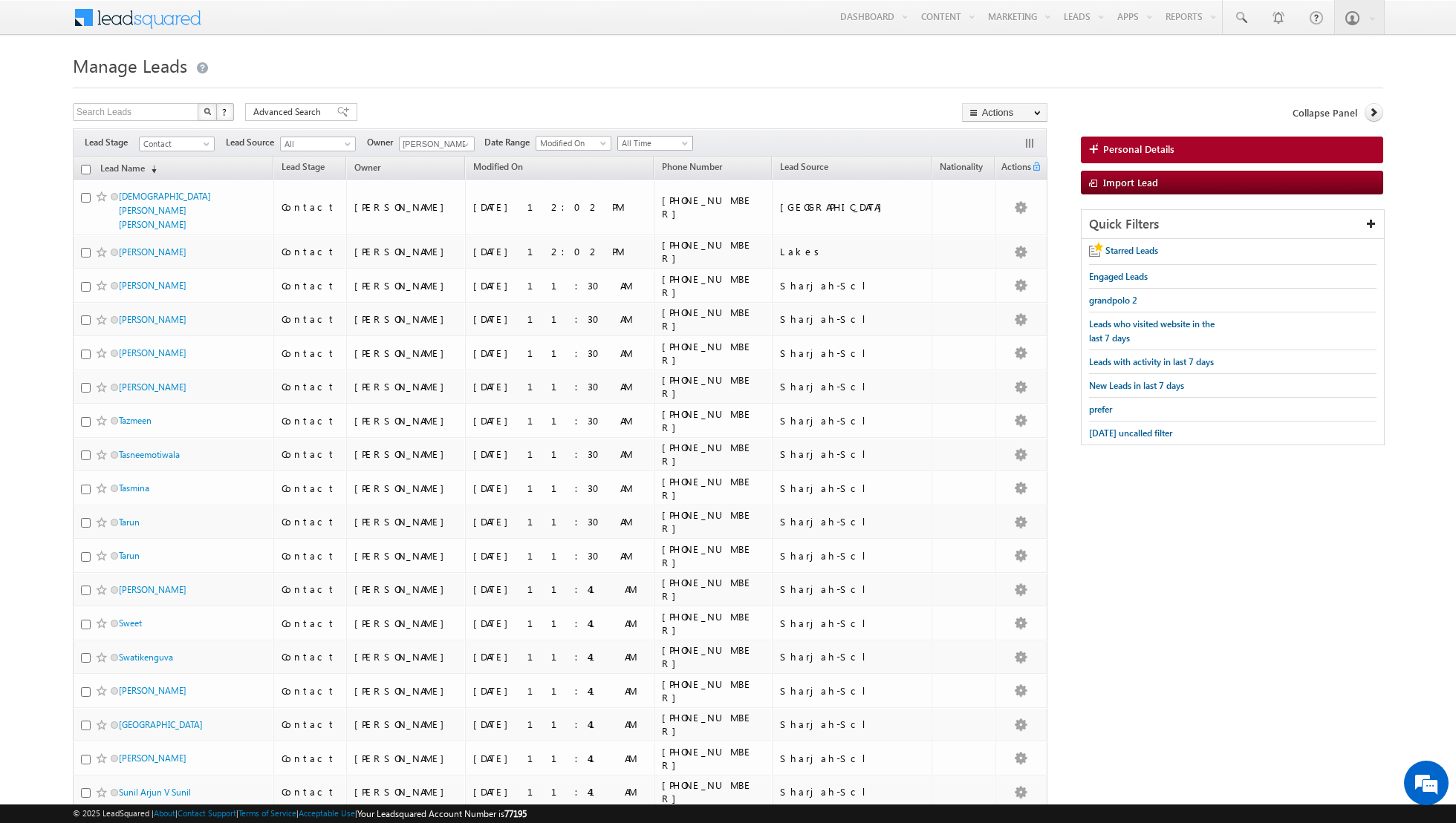
click at [667, 141] on span "All Time" at bounding box center [653, 143] width 71 height 14
click at [633, 199] on link "[DATE]" at bounding box center [649, 205] width 75 height 14
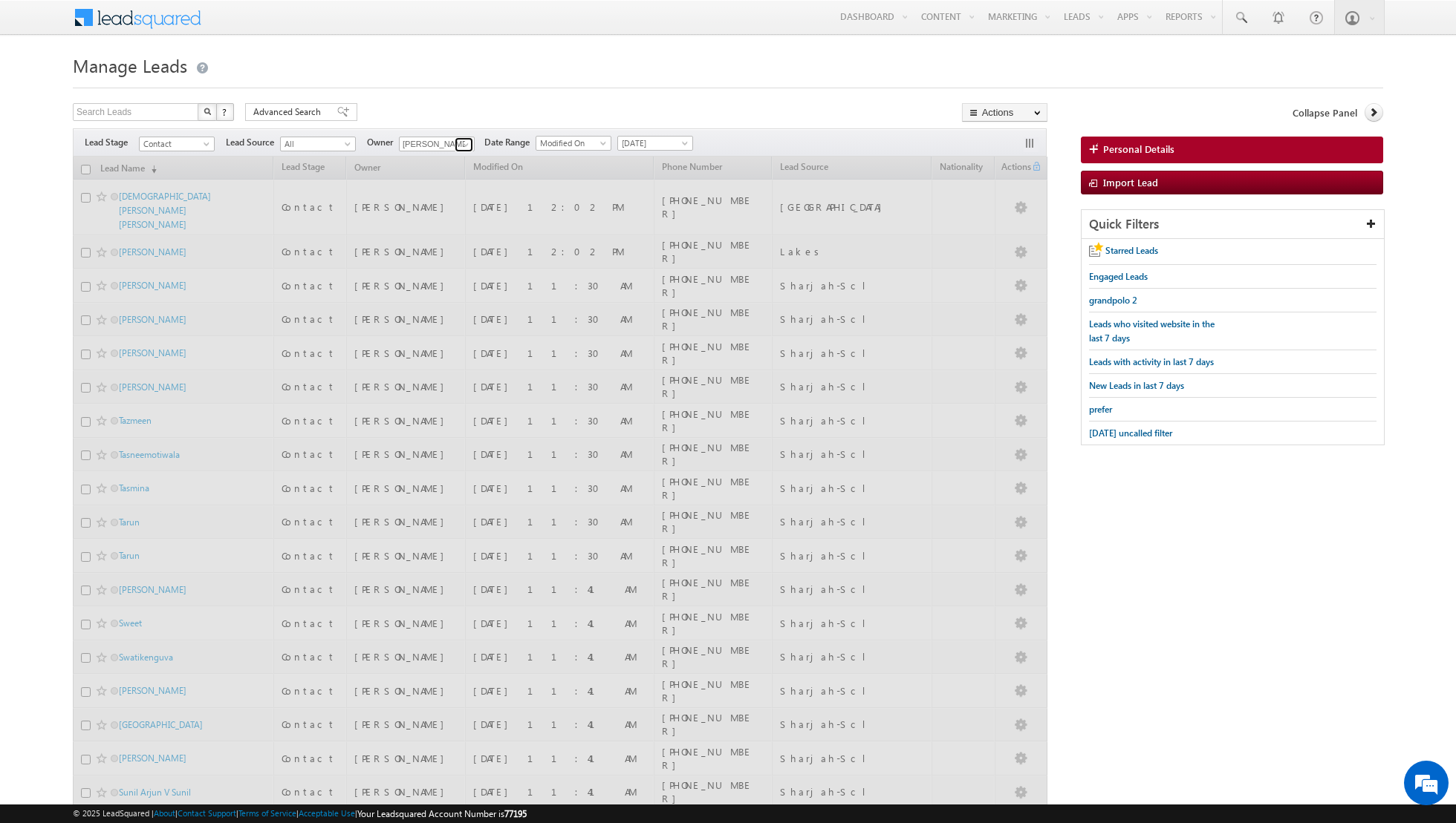
click at [466, 144] on span at bounding box center [465, 145] width 12 height 12
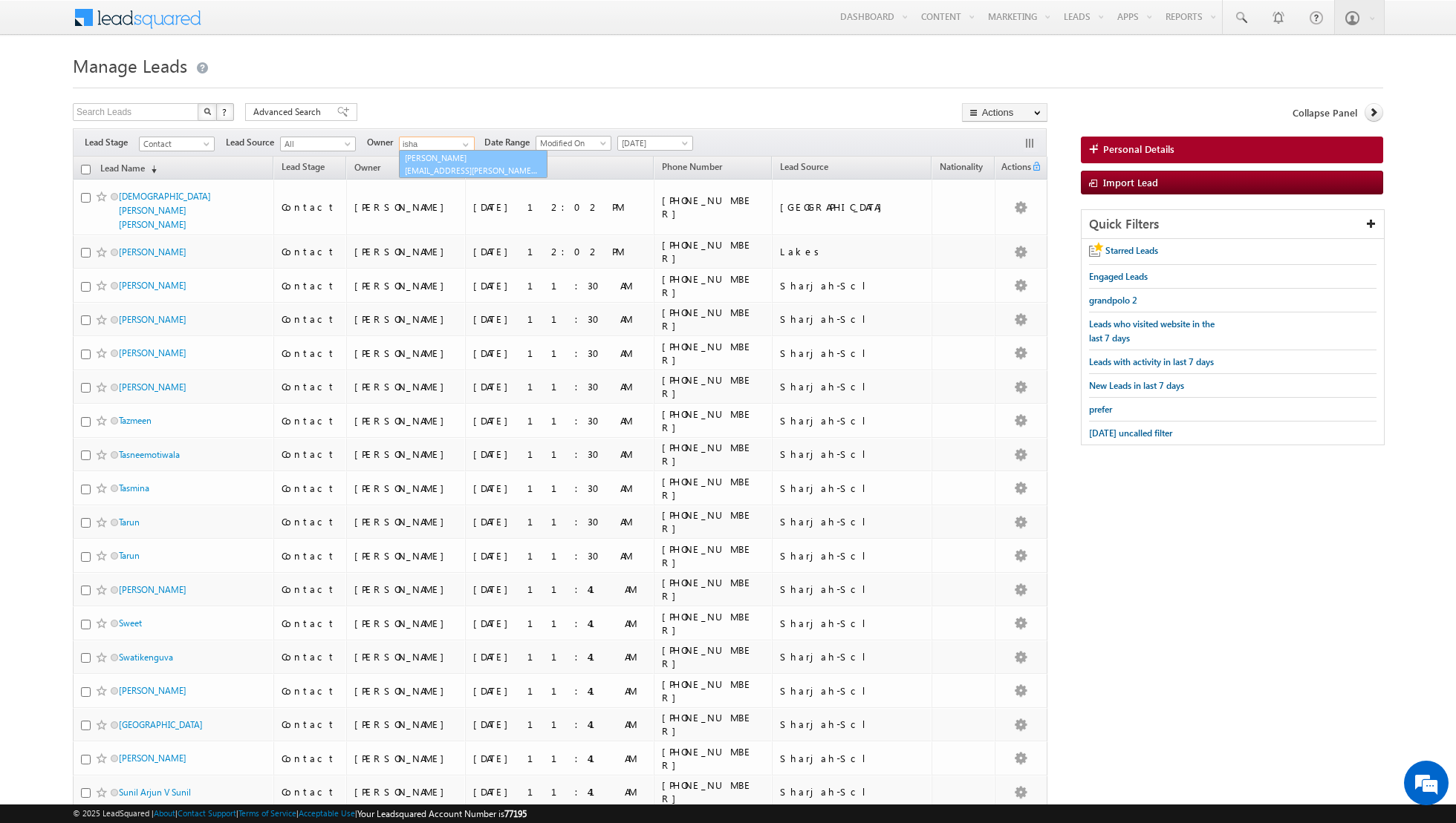
click at [419, 159] on link "[PERSON_NAME] [EMAIL_ADDRESS][PERSON_NAME][DOMAIN_NAME]" at bounding box center [473, 164] width 148 height 28
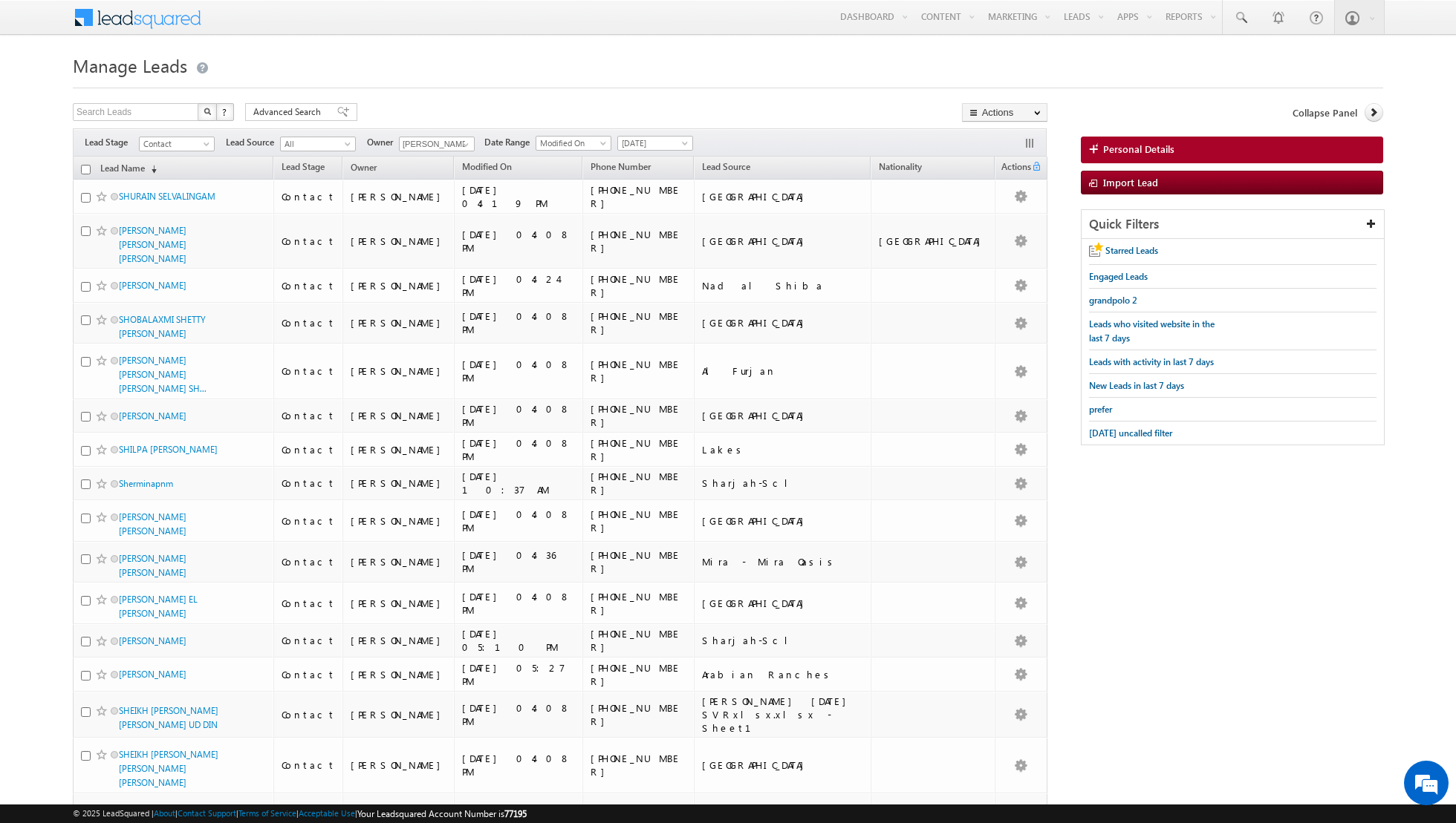
click at [459, 141] on span at bounding box center [465, 145] width 12 height 12
click at [448, 158] on link "Any" at bounding box center [473, 158] width 148 height 17
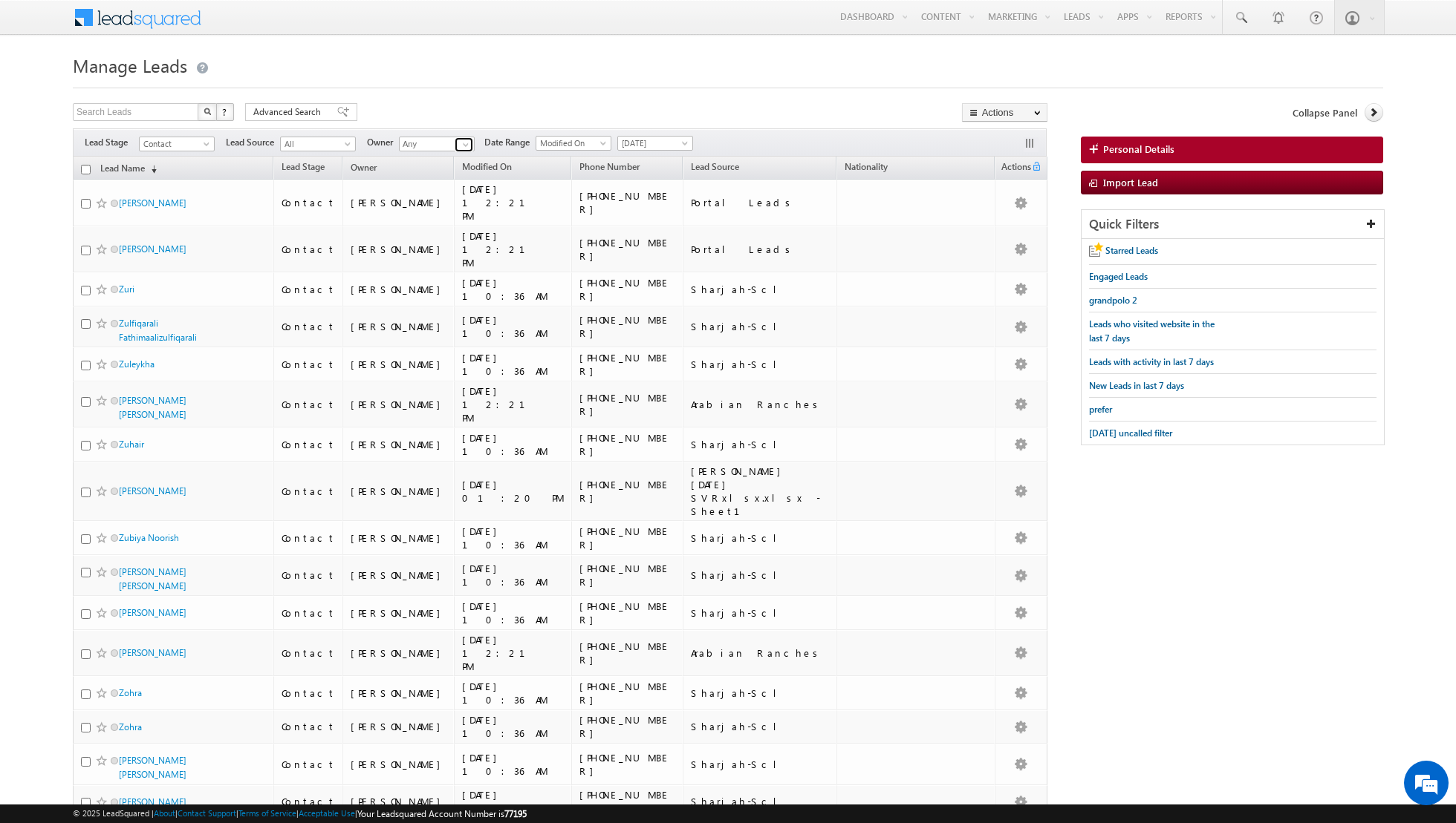
click at [454, 142] on link at bounding box center [464, 144] width 19 height 14
click at [504, 79] on div at bounding box center [727, 83] width 1310 height 9
click at [1124, 429] on span "[DATE] uncalled filter" at bounding box center [1130, 433] width 84 height 11
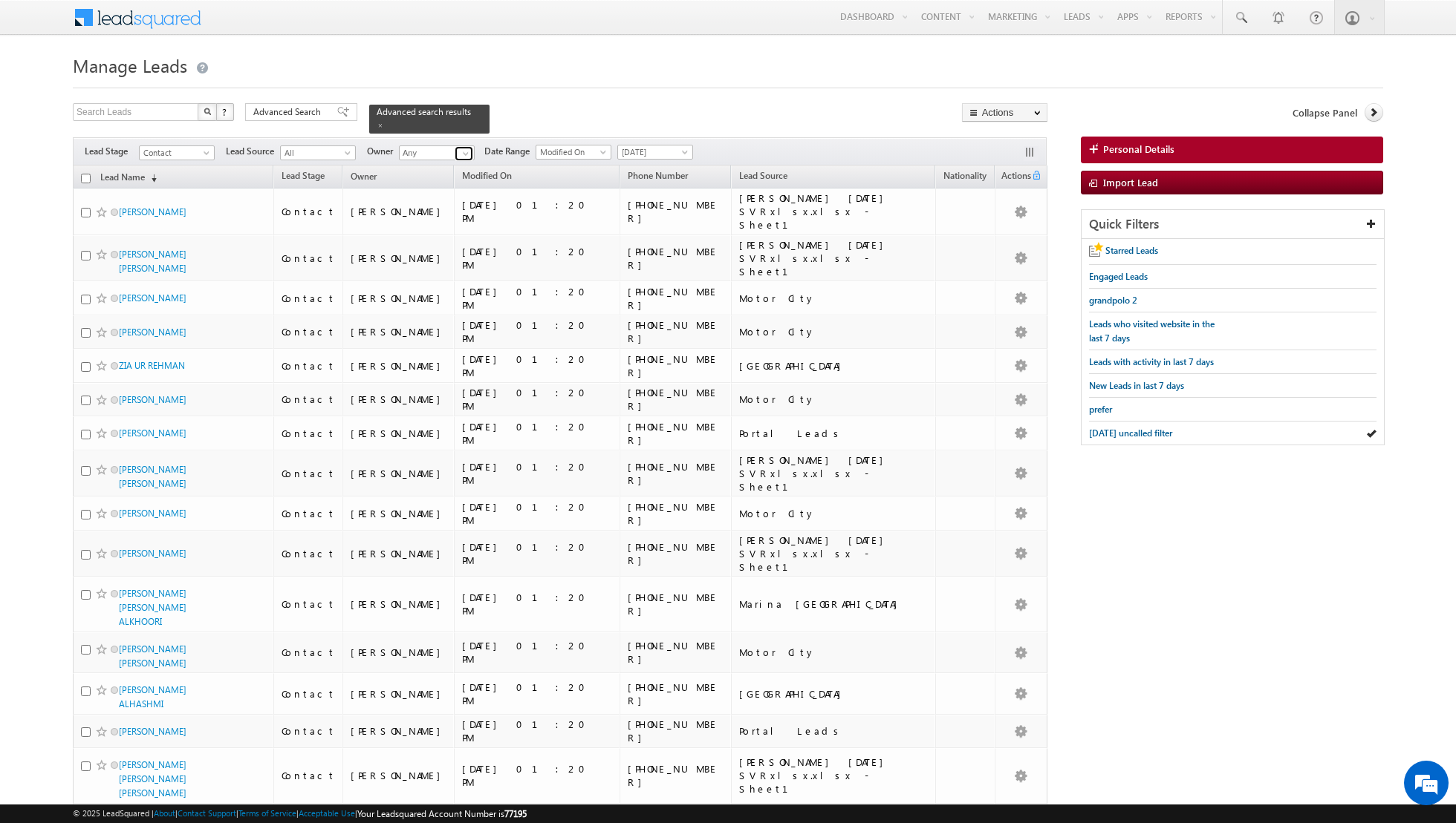
click at [459, 156] on span at bounding box center [465, 153] width 12 height 12
click at [425, 164] on link "[PERSON_NAME] [PERSON_NAME][EMAIL_ADDRESS][DOMAIN_NAME]" at bounding box center [473, 172] width 148 height 28
type input "[PERSON_NAME]"
click at [674, 147] on span "[DATE]" at bounding box center [653, 153] width 71 height 14
click at [648, 193] on link "[DATE]" at bounding box center [649, 199] width 75 height 14
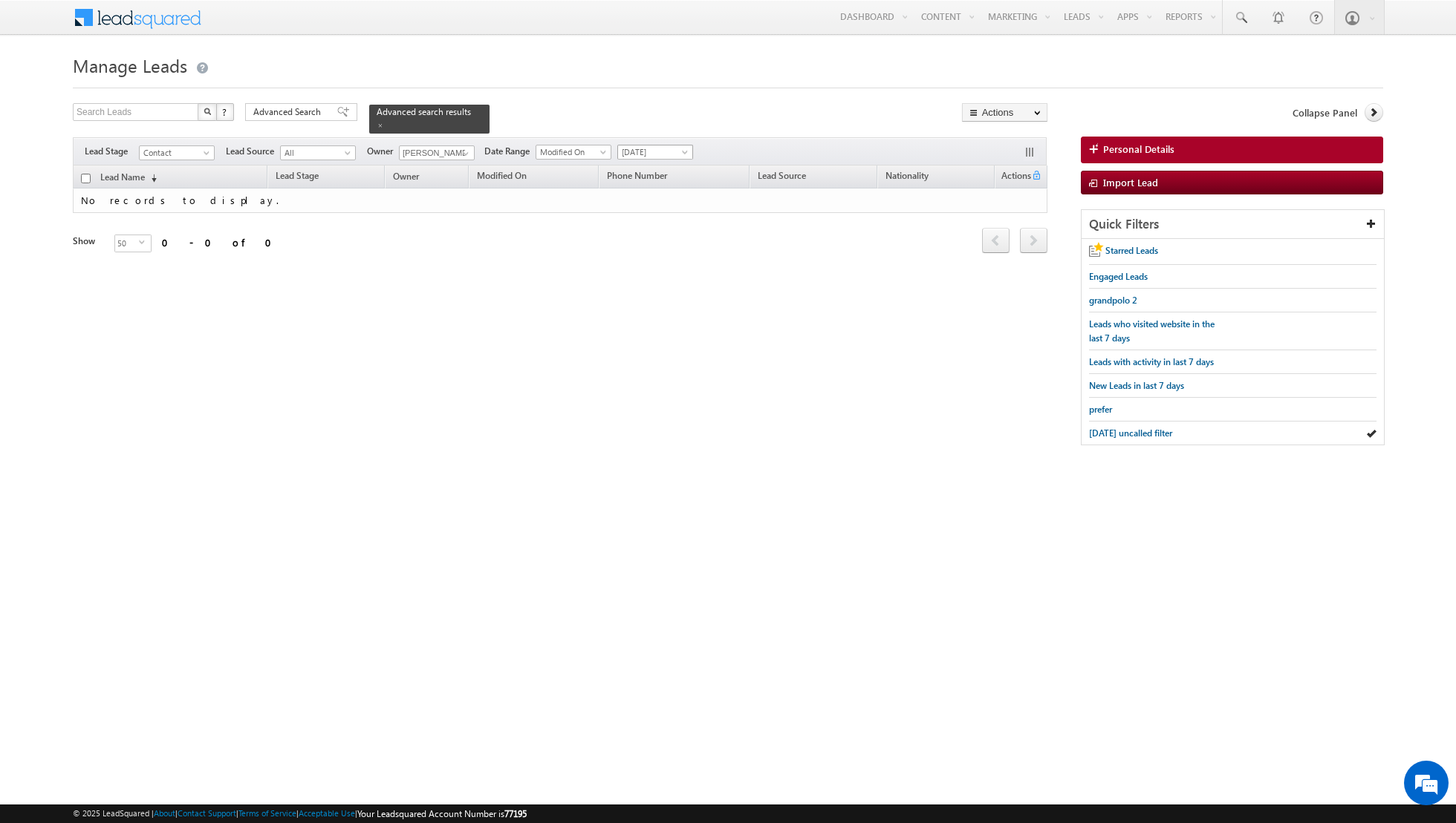
click at [667, 152] on span "[DATE]" at bounding box center [653, 153] width 71 height 14
click at [637, 207] on link "[DATE]" at bounding box center [649, 214] width 75 height 14
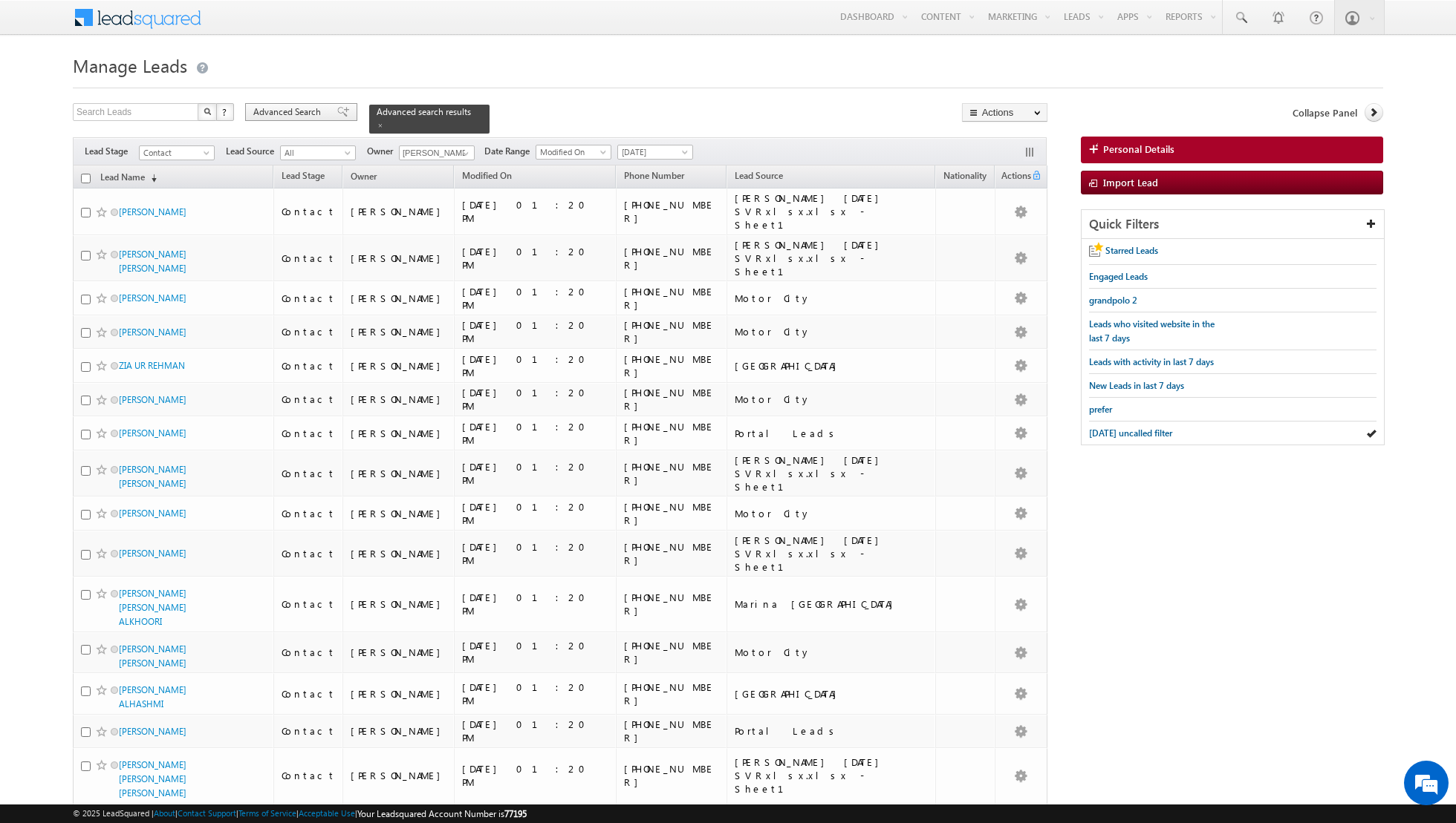
click at [338, 112] on span at bounding box center [344, 112] width 12 height 10
radio input "true"
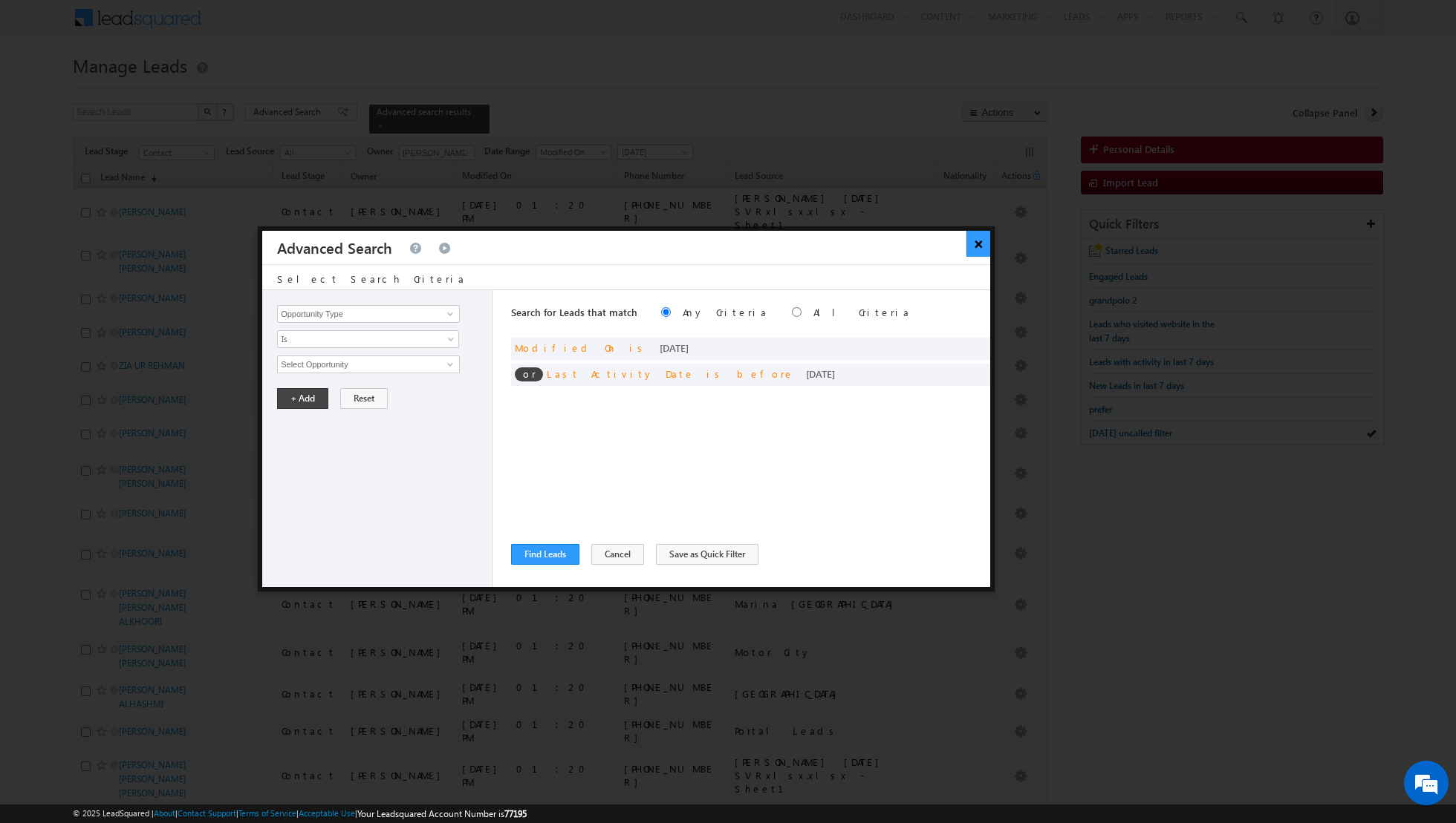
click at [974, 248] on button "×" at bounding box center [979, 244] width 25 height 26
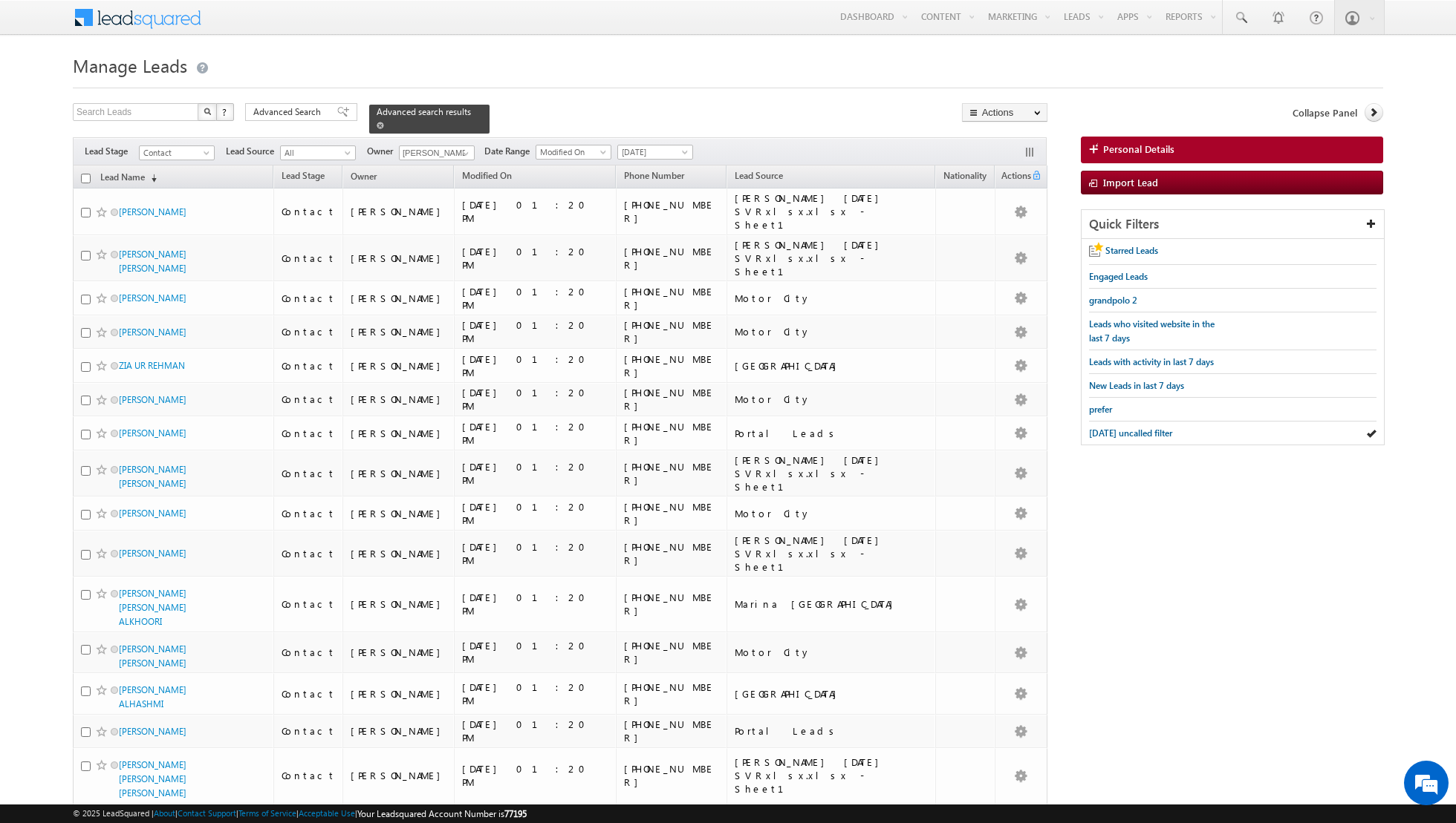
click at [377, 127] on span at bounding box center [380, 125] width 8 height 8
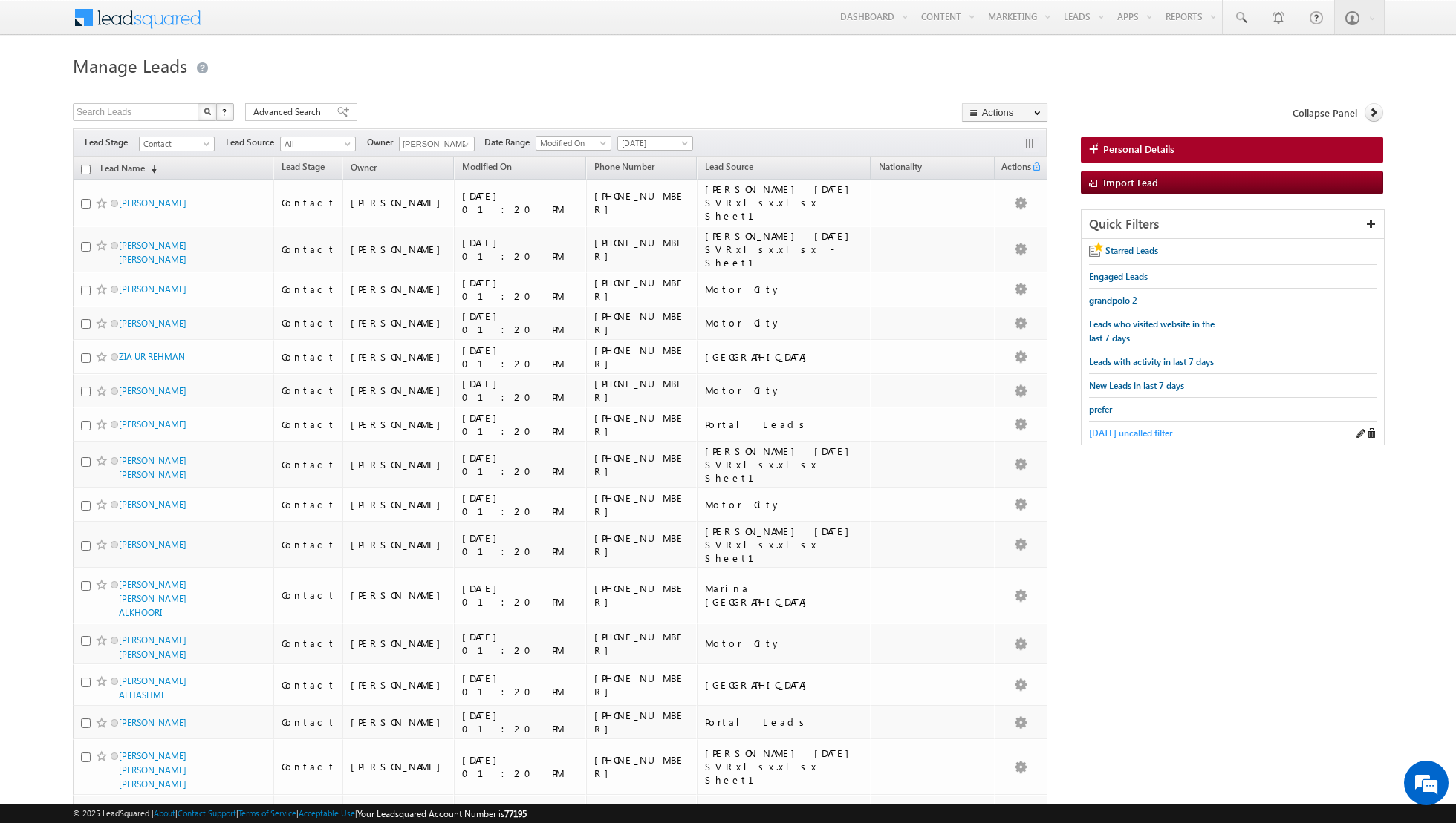
click at [1111, 429] on span "[DATE] uncalled filter" at bounding box center [1130, 433] width 84 height 11
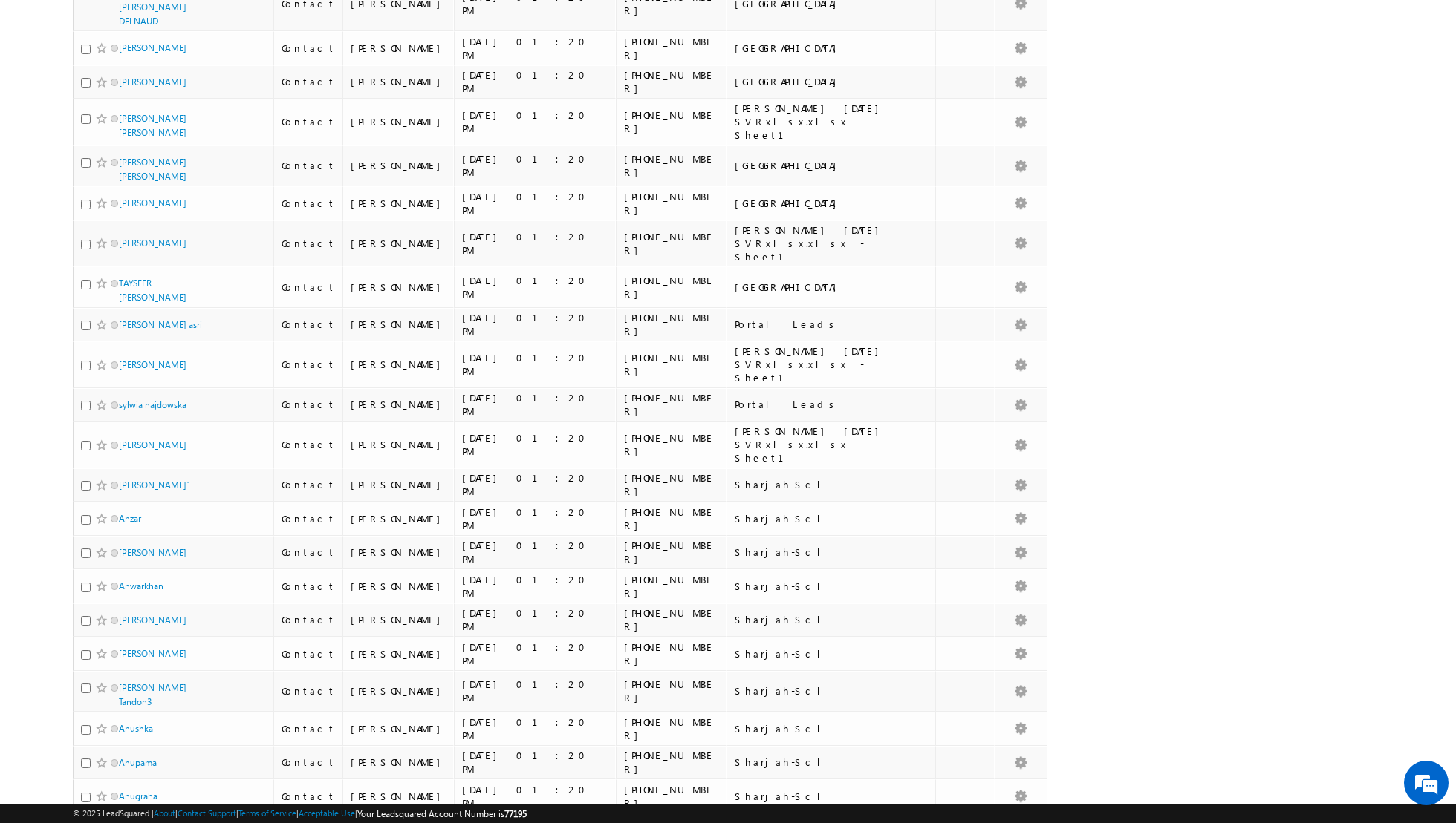
scroll to position [1269, 0]
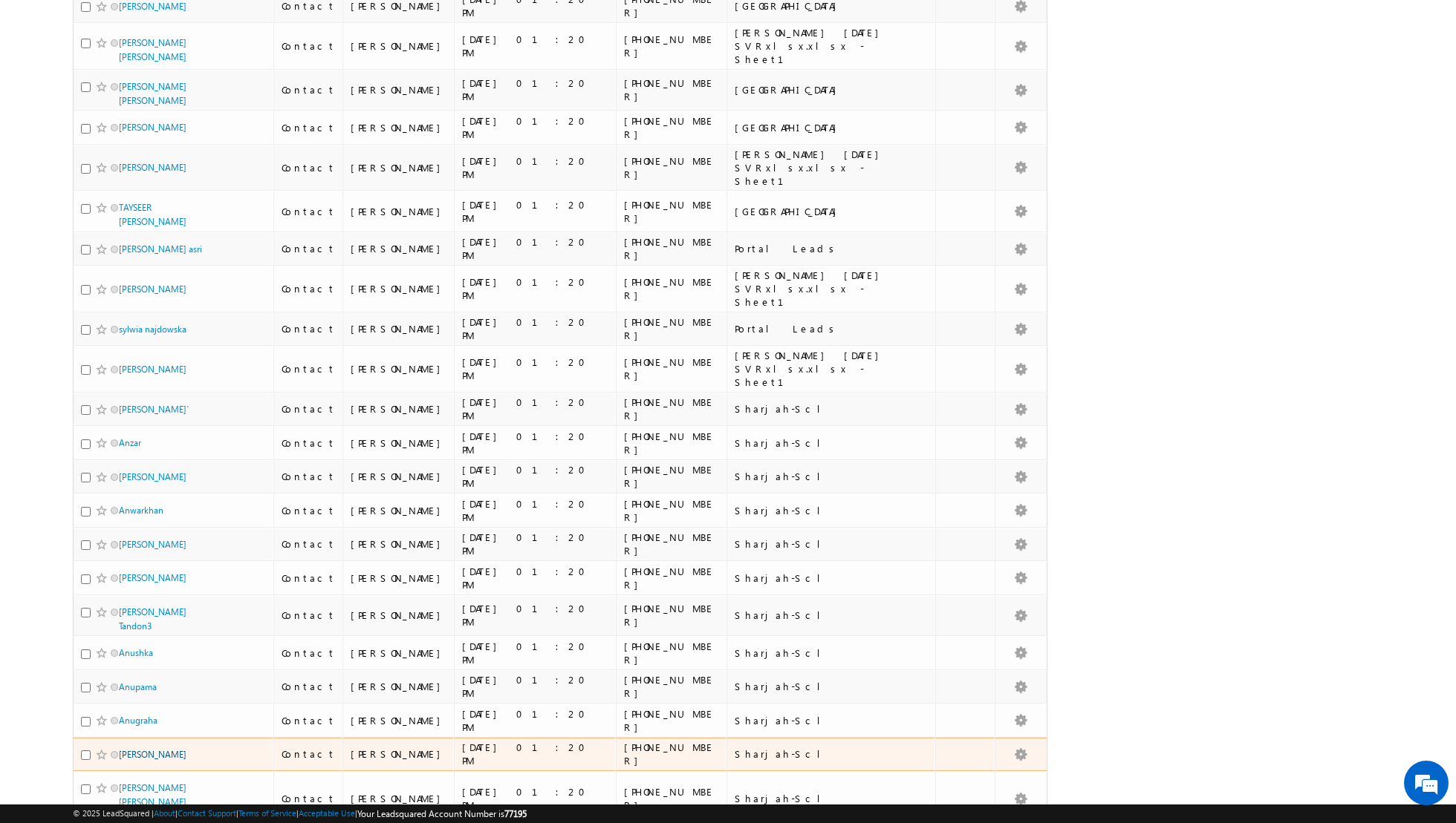
click at [153, 749] on link "[PERSON_NAME]" at bounding box center [152, 754] width 67 height 11
